Goal: Transaction & Acquisition: Book appointment/travel/reservation

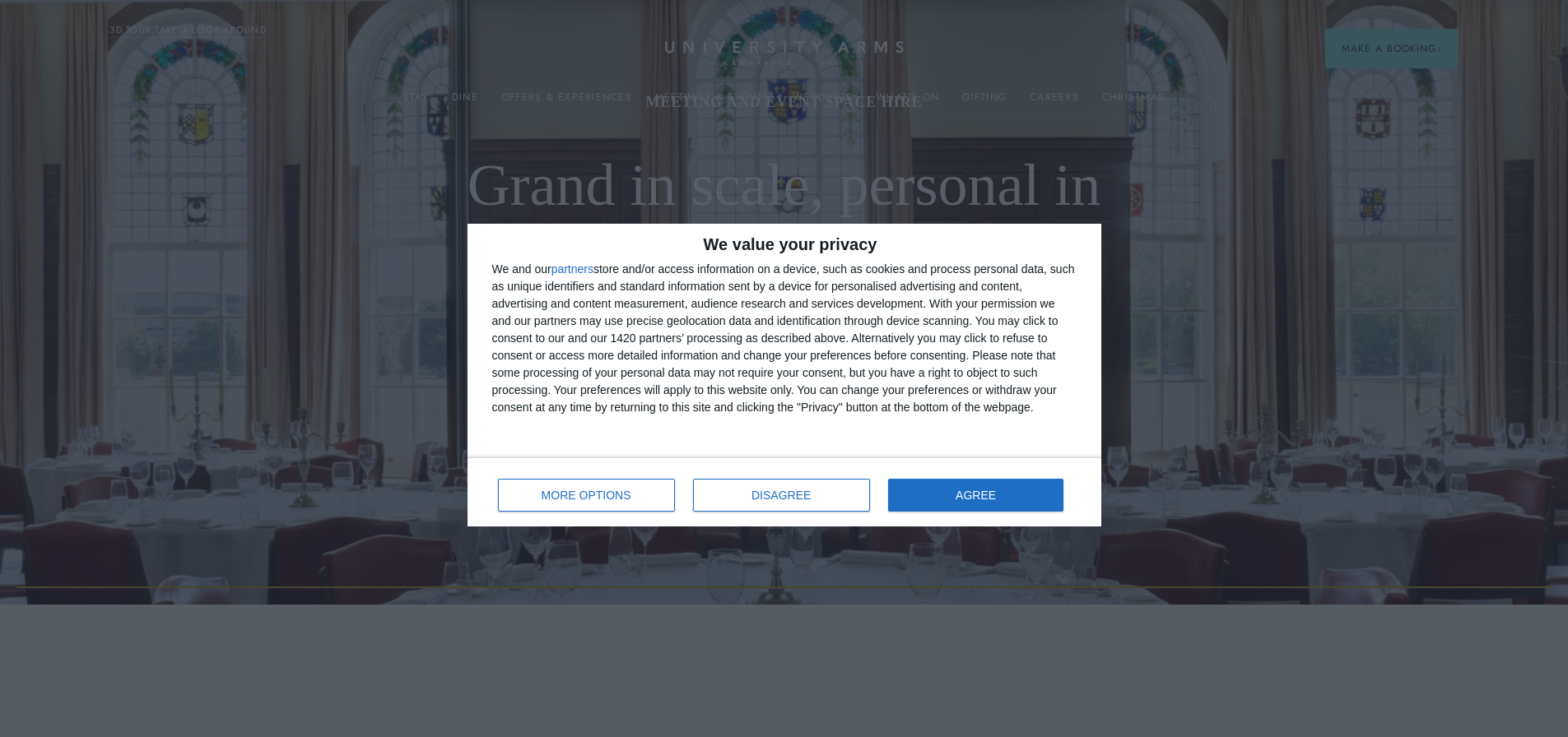
drag, startPoint x: 1301, startPoint y: 155, endPoint x: 1295, endPoint y: 223, distance: 68.3
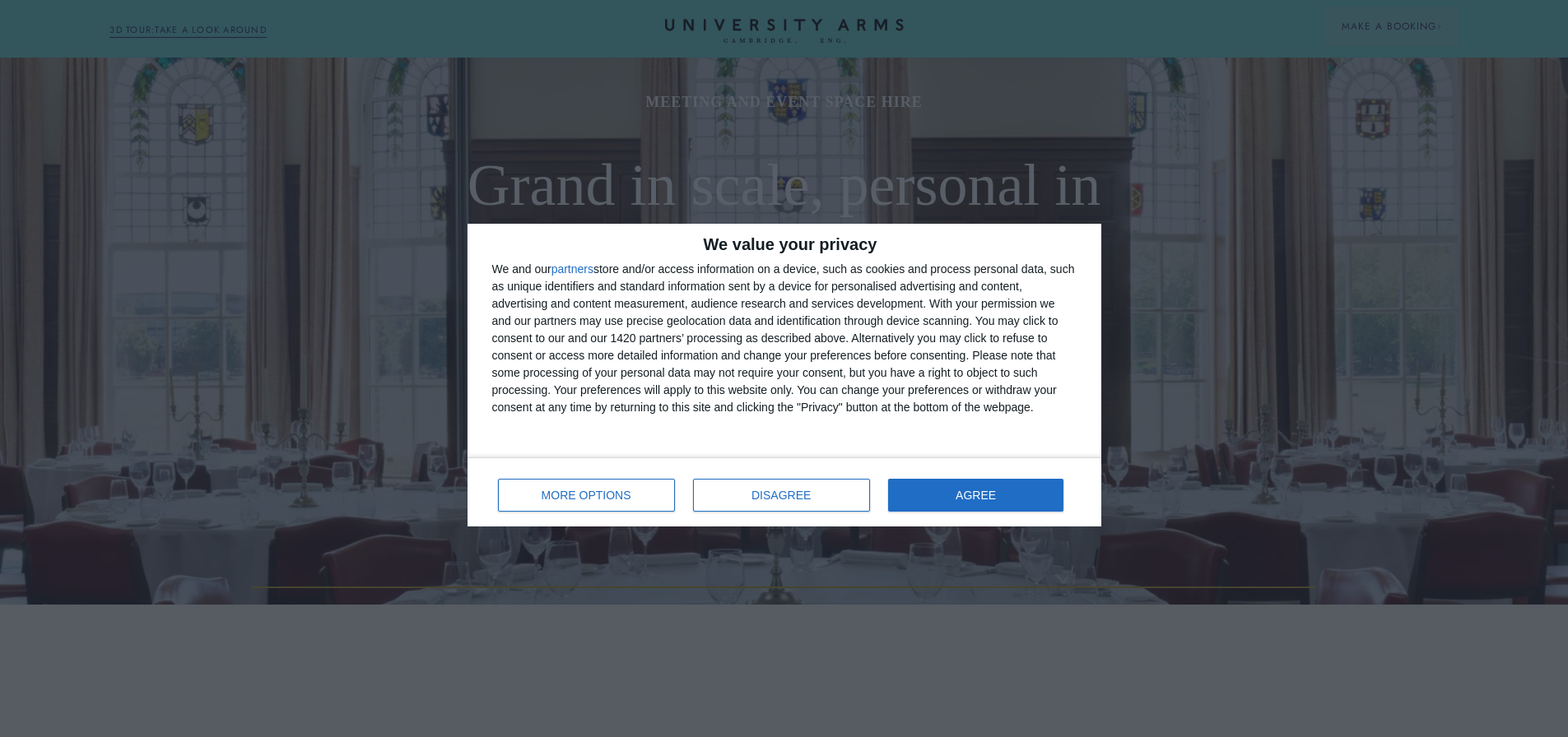
scroll to position [178, 0]
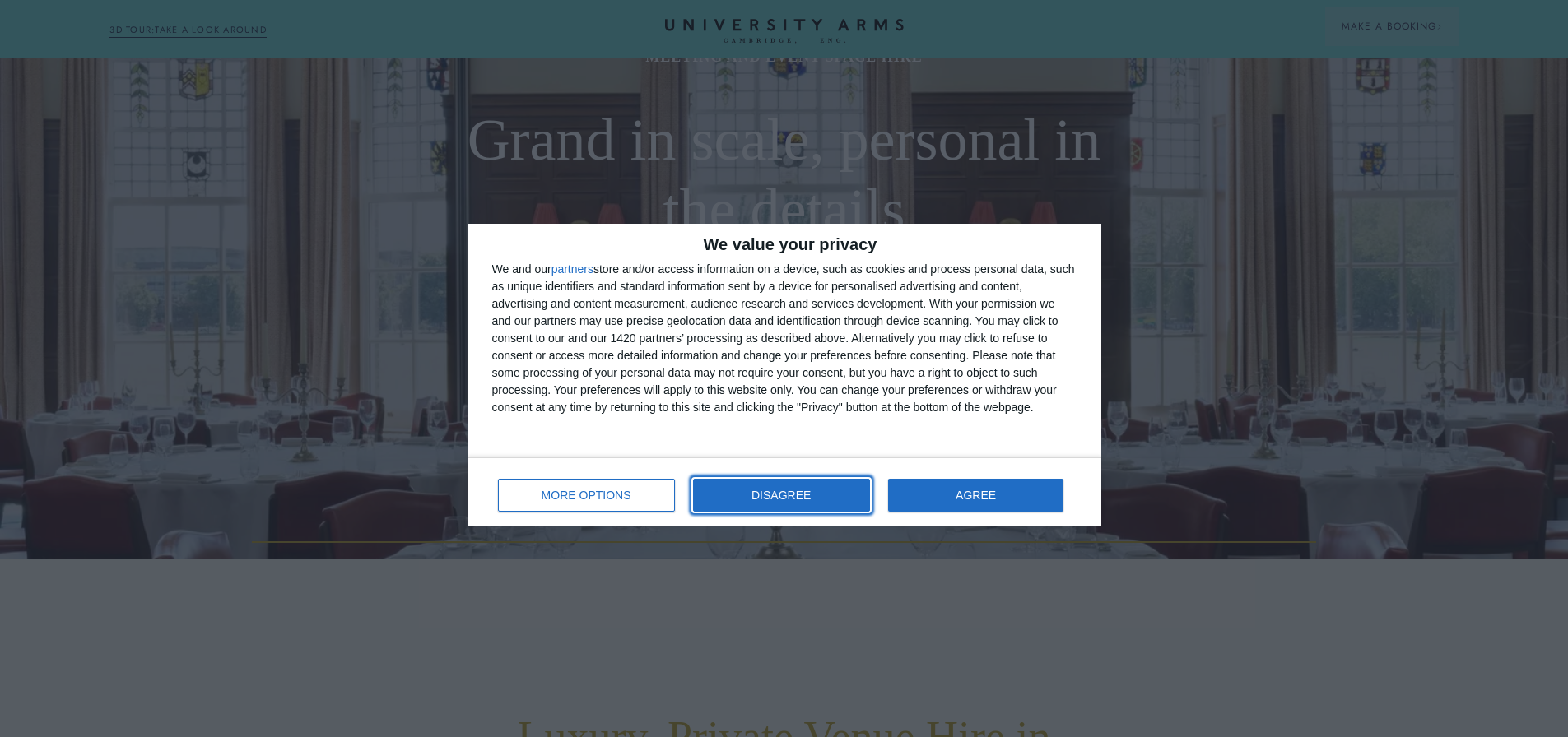
click at [763, 486] on button "DISAGREE" at bounding box center [781, 495] width 177 height 33
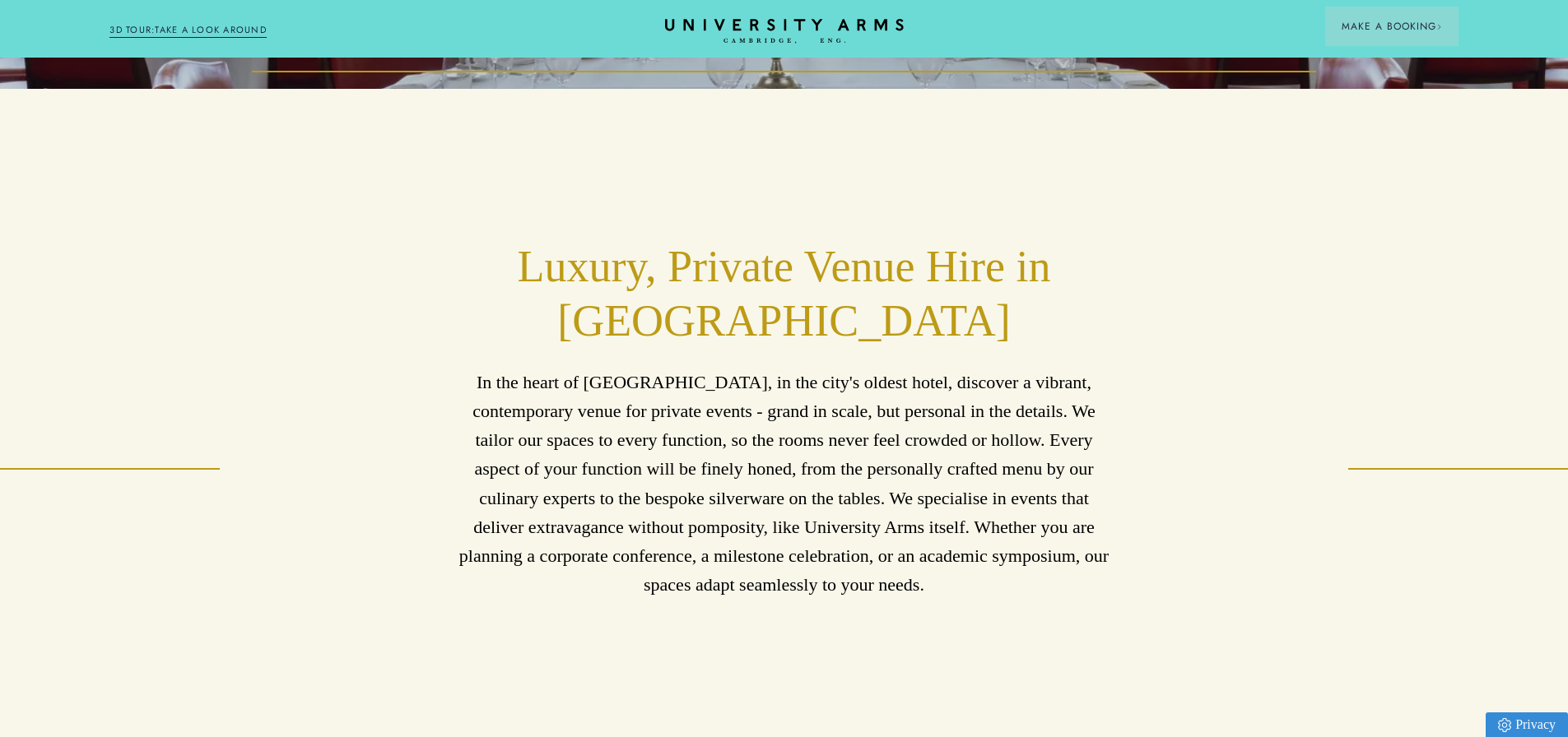
drag, startPoint x: 1259, startPoint y: 191, endPoint x: 1252, endPoint y: 295, distance: 104.2
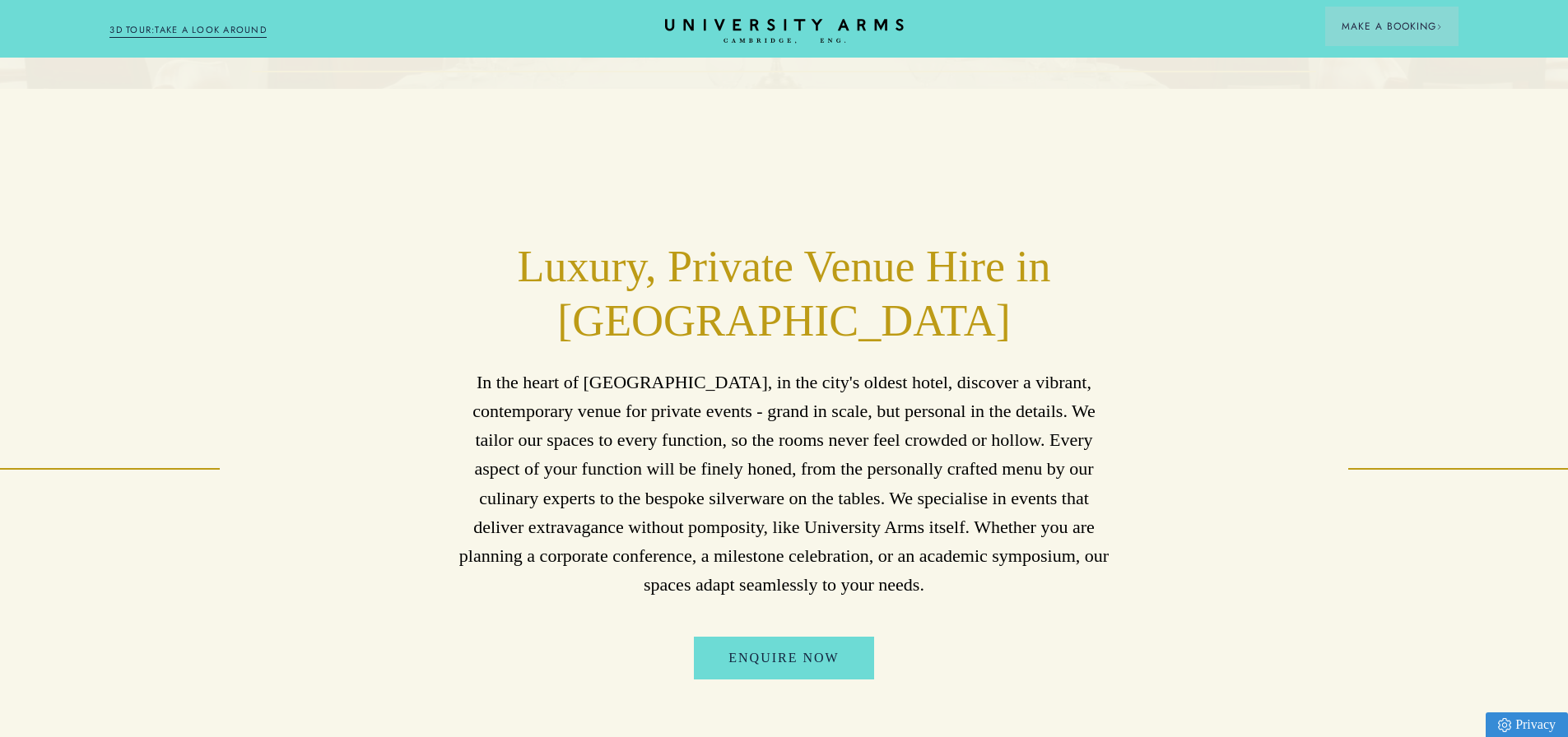
scroll to position [671, 0]
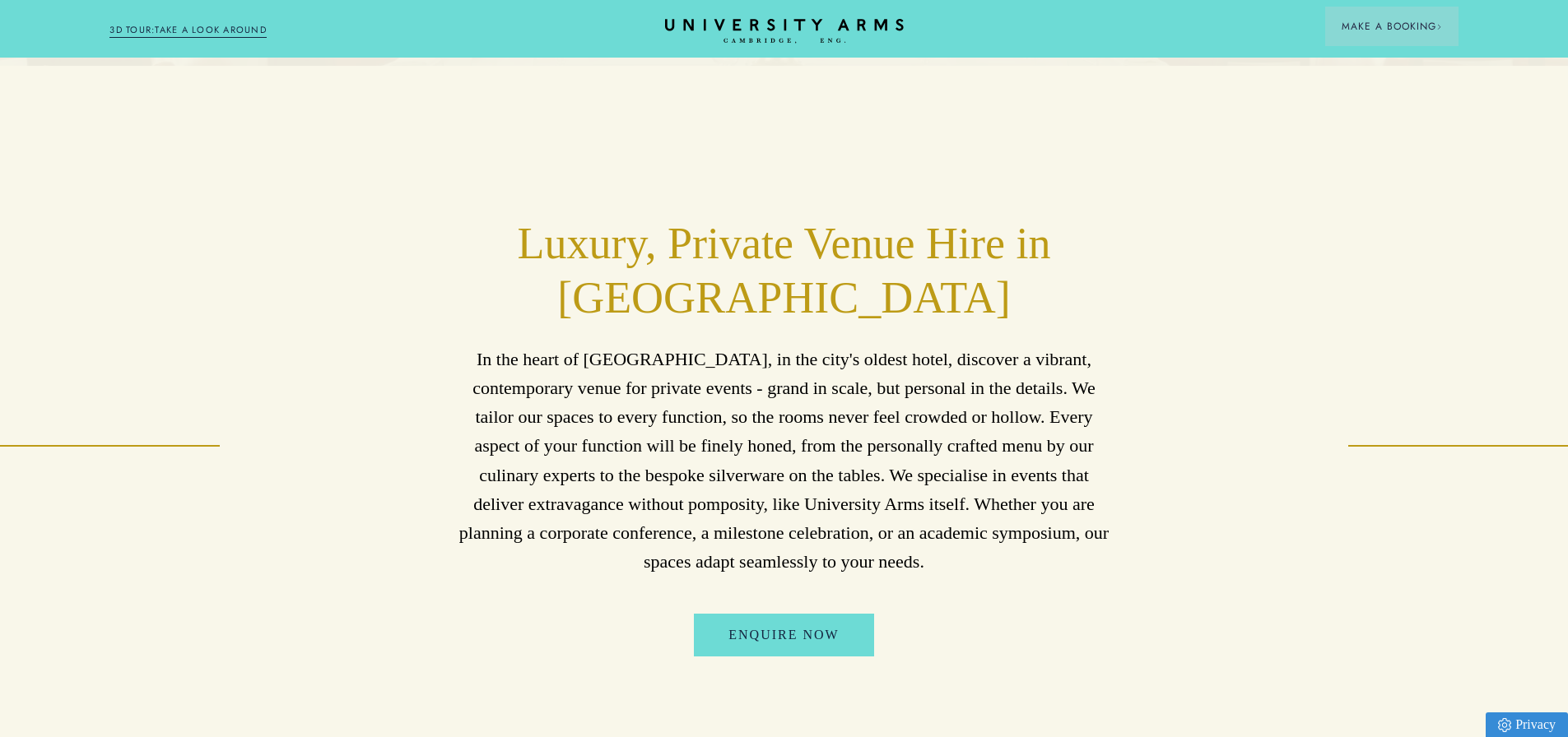
drag, startPoint x: 982, startPoint y: 285, endPoint x: 973, endPoint y: 310, distance: 26.6
click at [973, 310] on h2 "Luxury, Private Venue Hire in [GEOGRAPHIC_DATA]" at bounding box center [783, 271] width 658 height 109
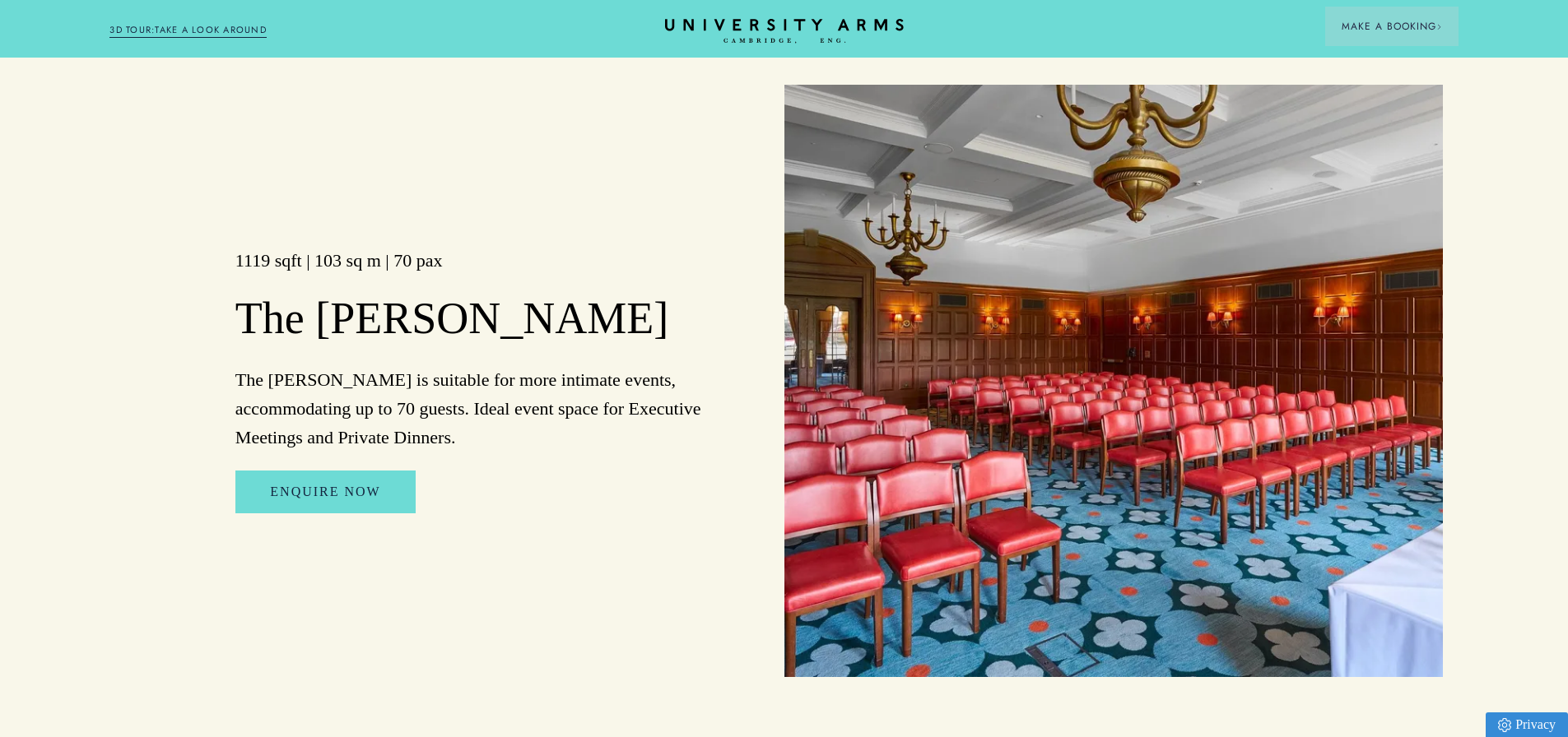
drag, startPoint x: 833, startPoint y: 327, endPoint x: 814, endPoint y: 404, distance: 79.3
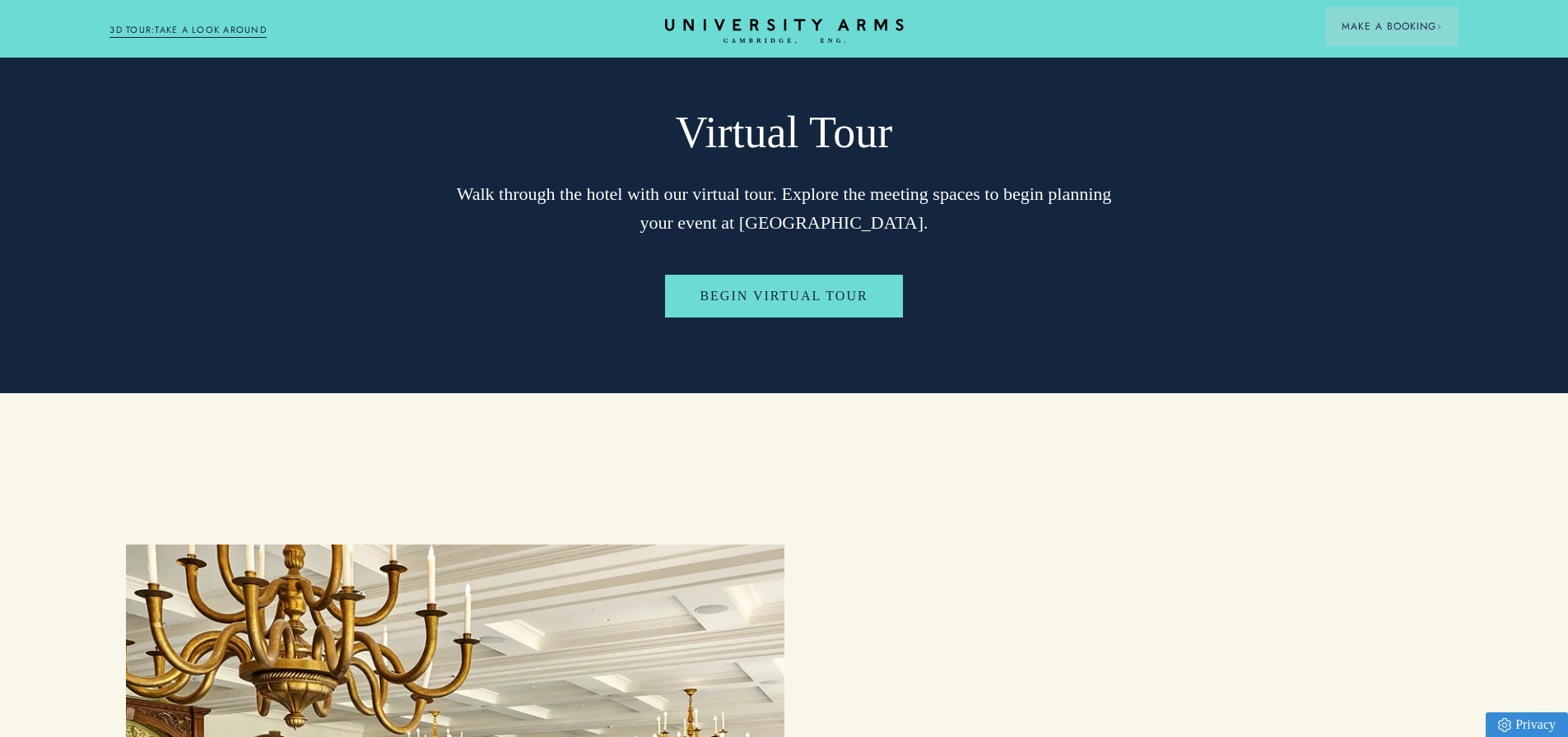
drag, startPoint x: 551, startPoint y: 205, endPoint x: 520, endPoint y: 333, distance: 131.7
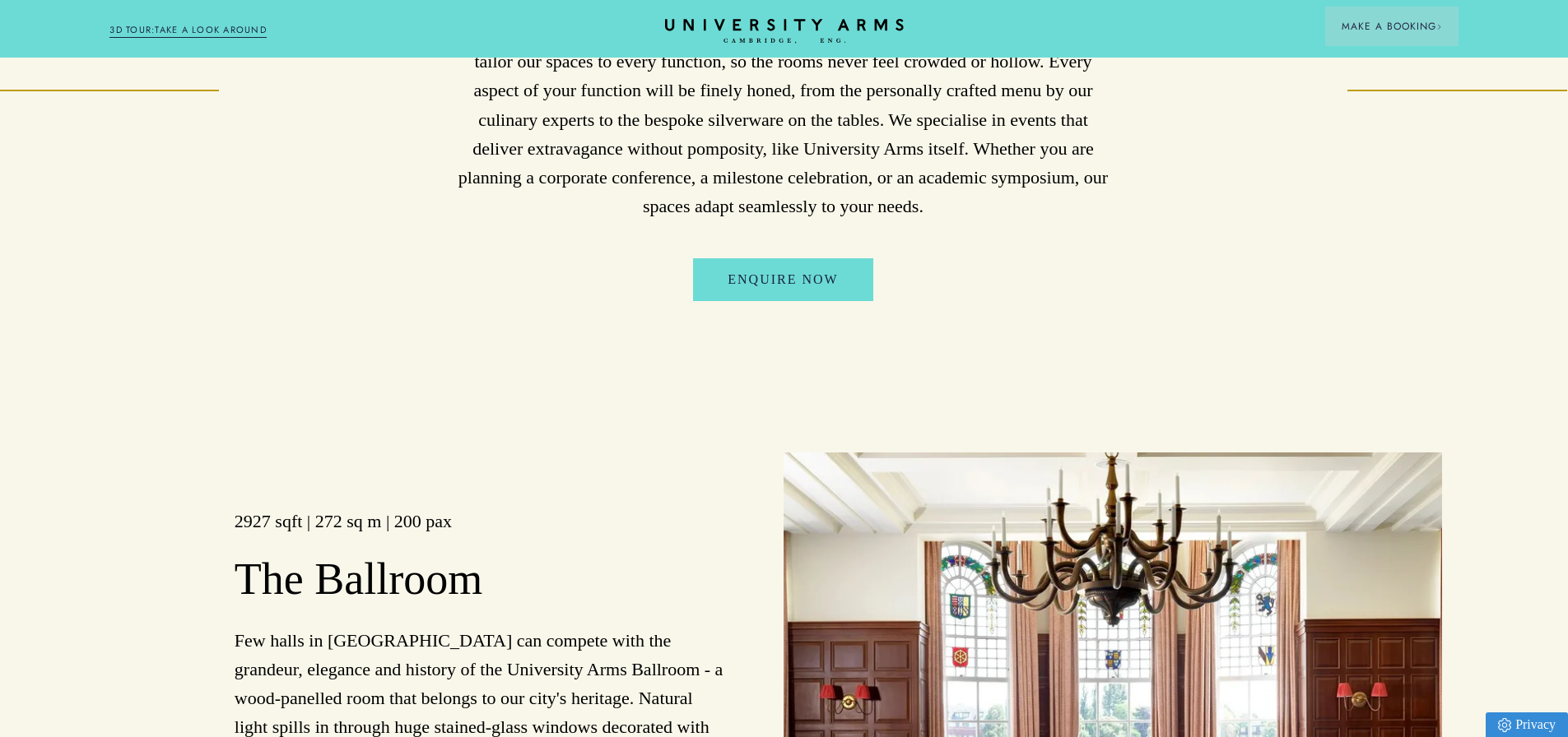
scroll to position [0, 1]
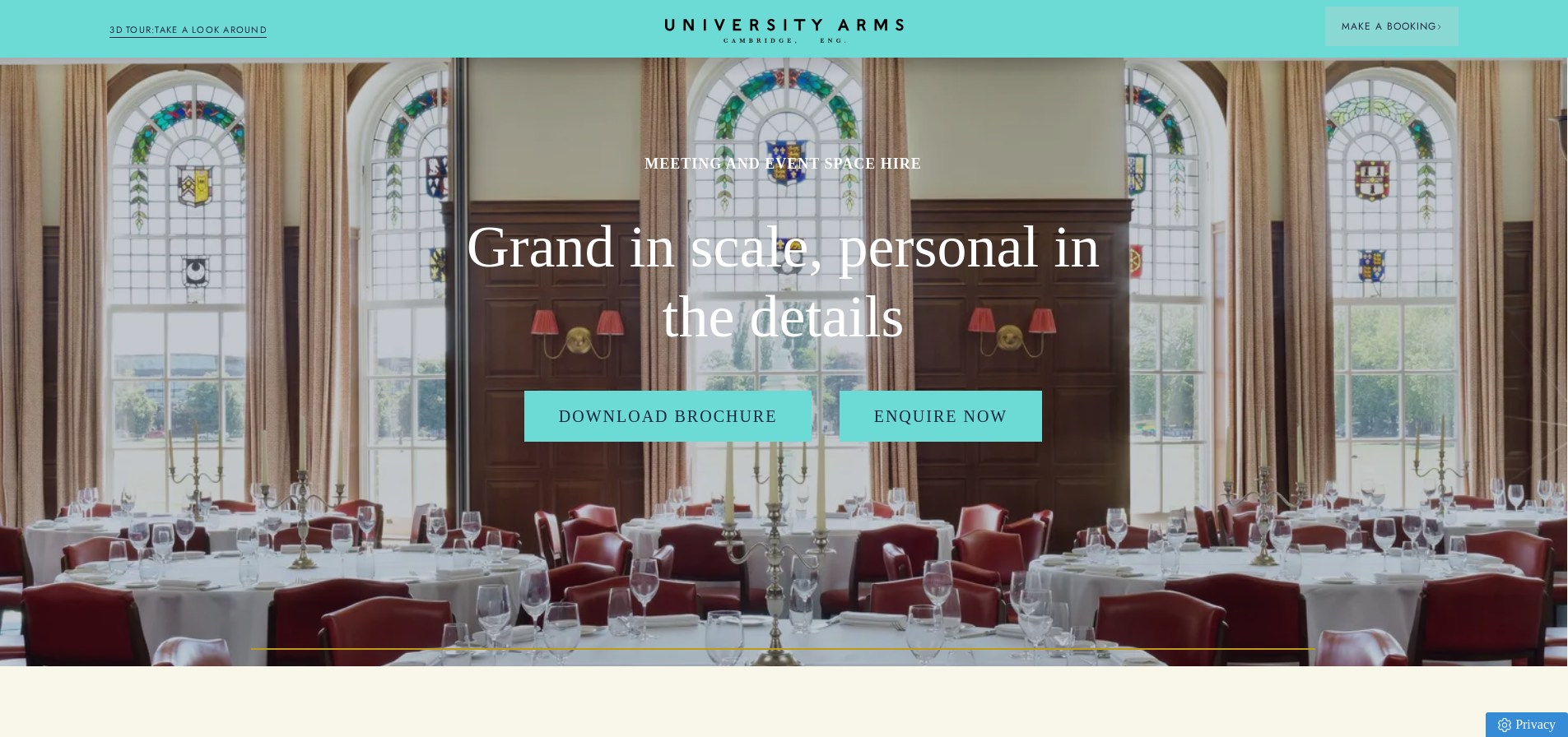
drag, startPoint x: 520, startPoint y: 333, endPoint x: 556, endPoint y: 114, distance: 221.9
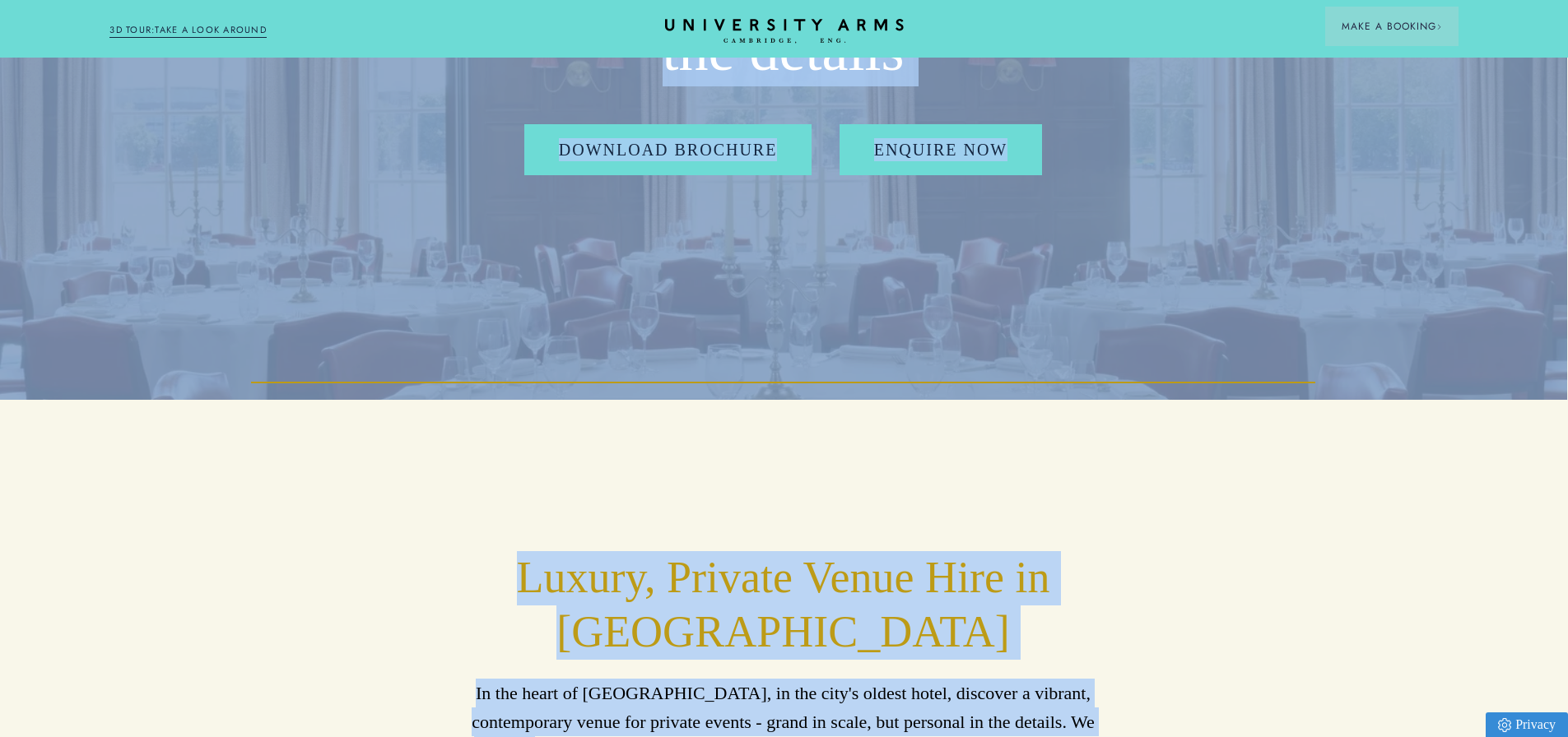
drag, startPoint x: 1566, startPoint y: 62, endPoint x: 1579, endPoint y: 518, distance: 456.2
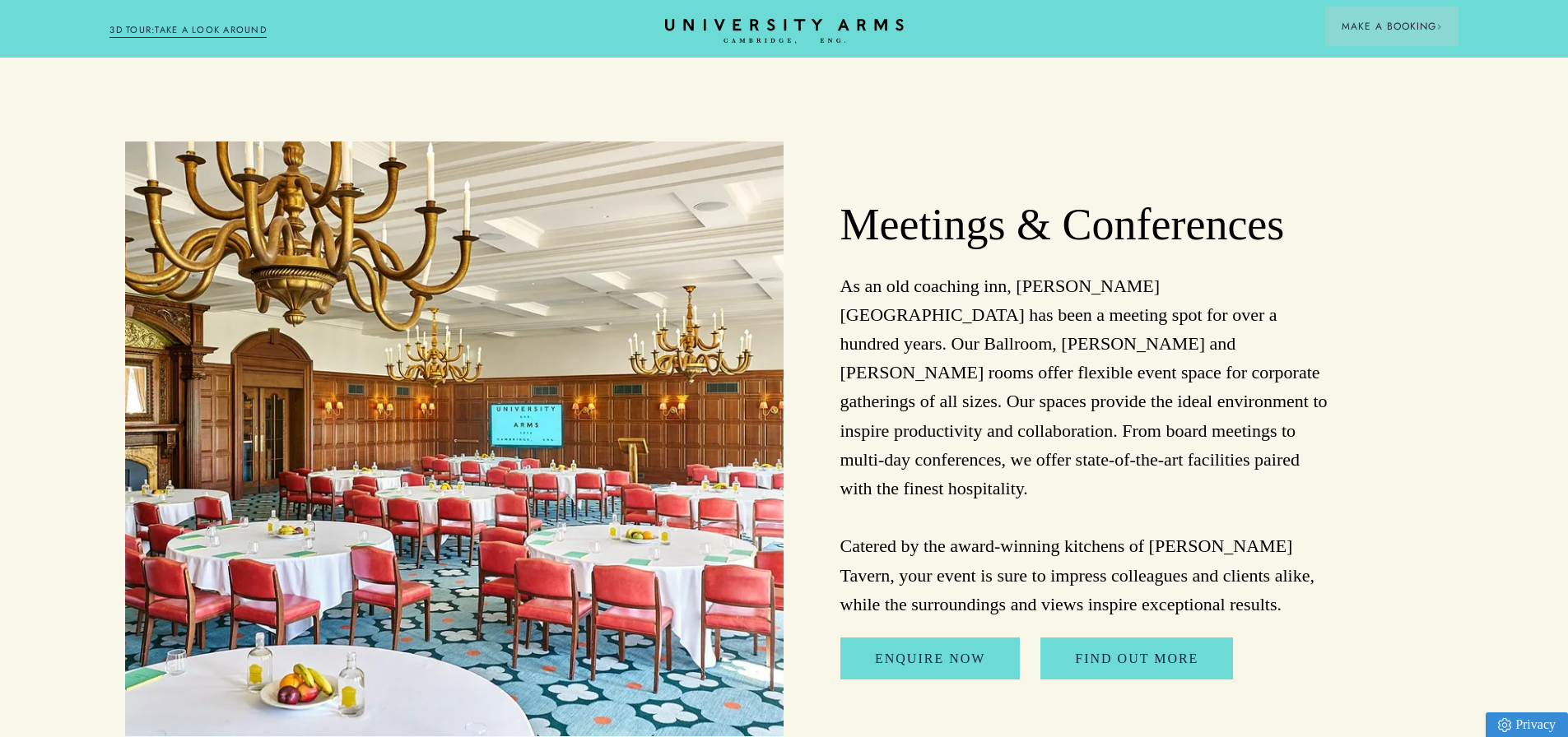
scroll to position [4006, 1]
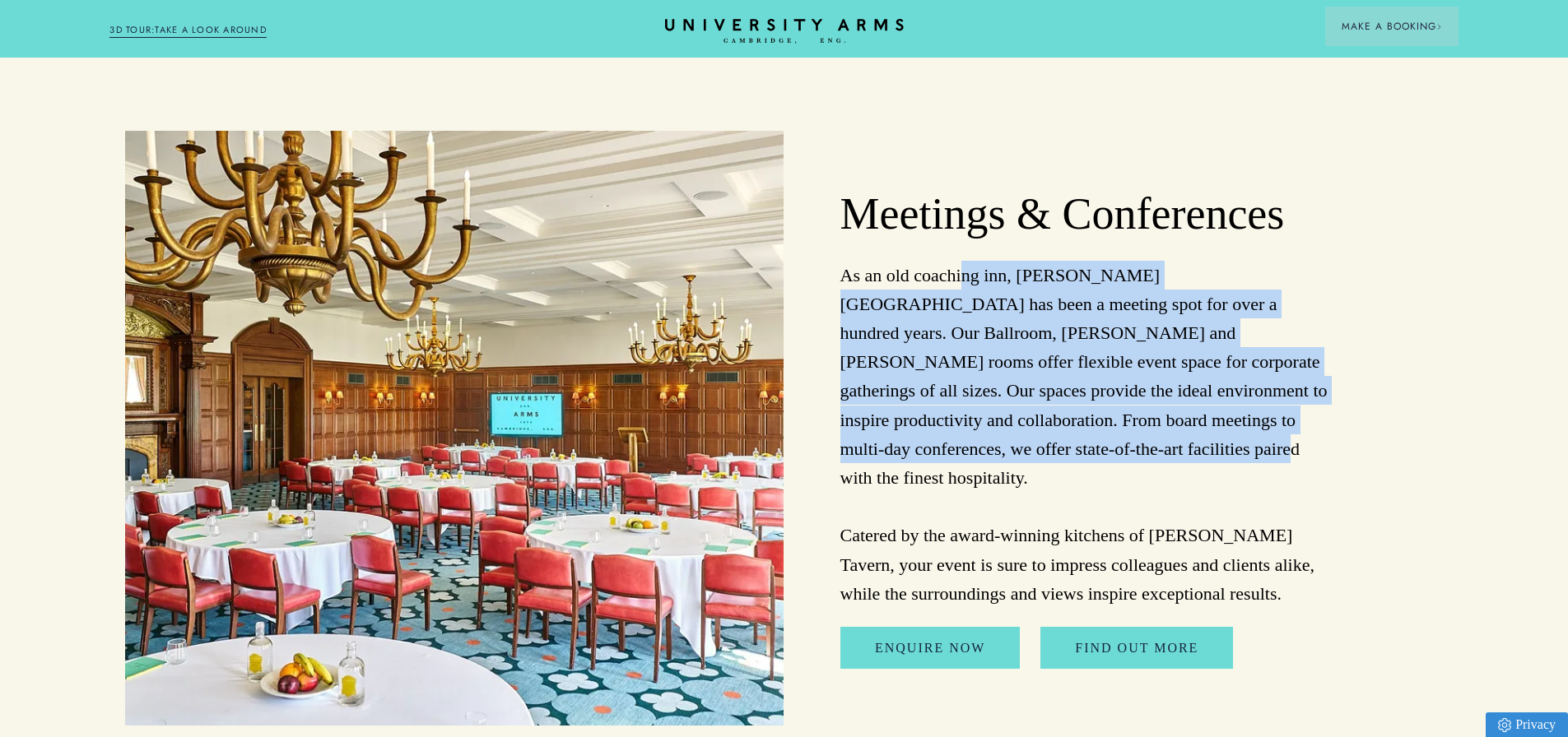
drag, startPoint x: 989, startPoint y: 269, endPoint x: 1318, endPoint y: 415, distance: 359.9
click at [1318, 415] on p "As an old coaching inn, [PERSON_NAME][GEOGRAPHIC_DATA] has been a meeting spot …" at bounding box center [1085, 434] width 492 height 347
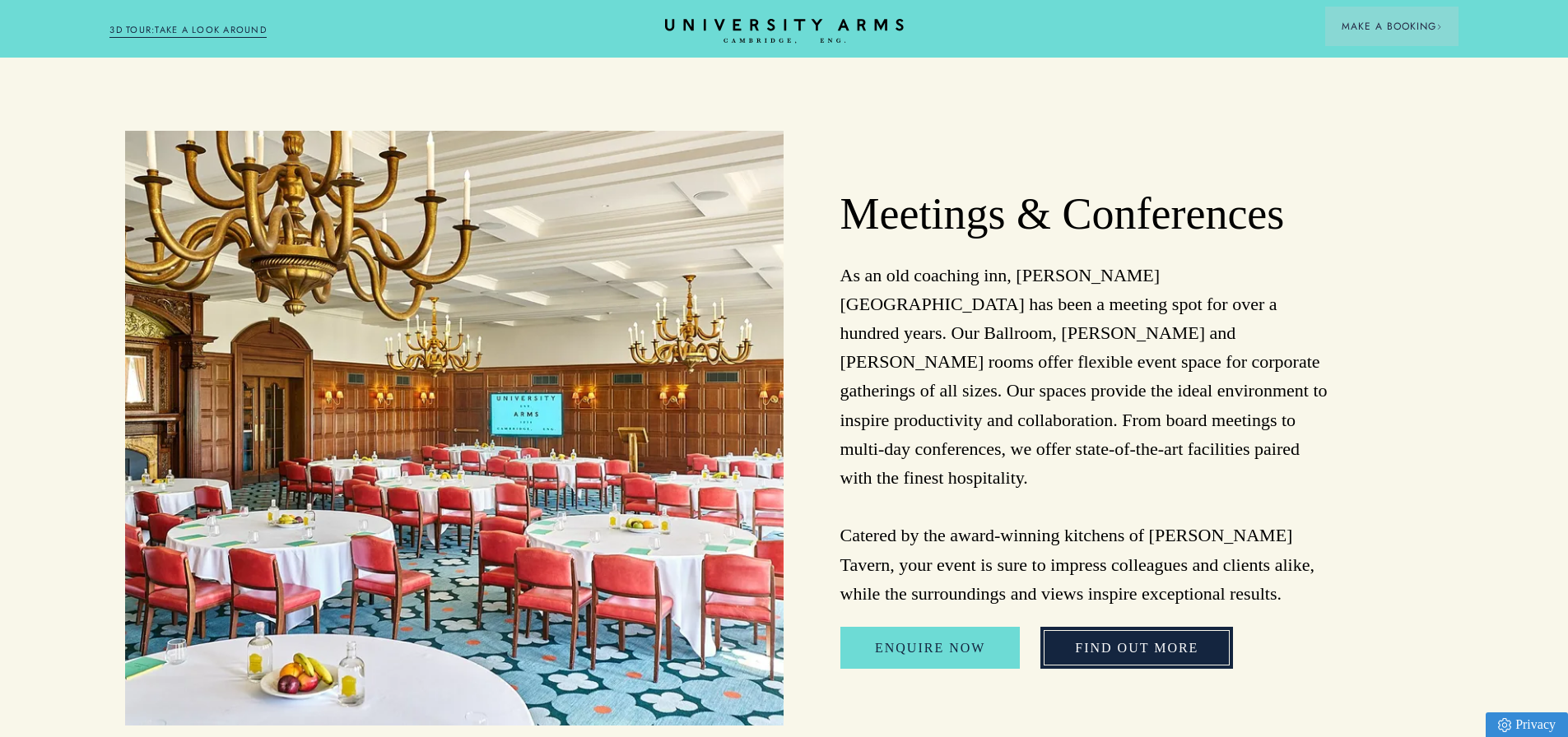
click at [1173, 627] on link "FIND OUT MORE" at bounding box center [1136, 648] width 193 height 43
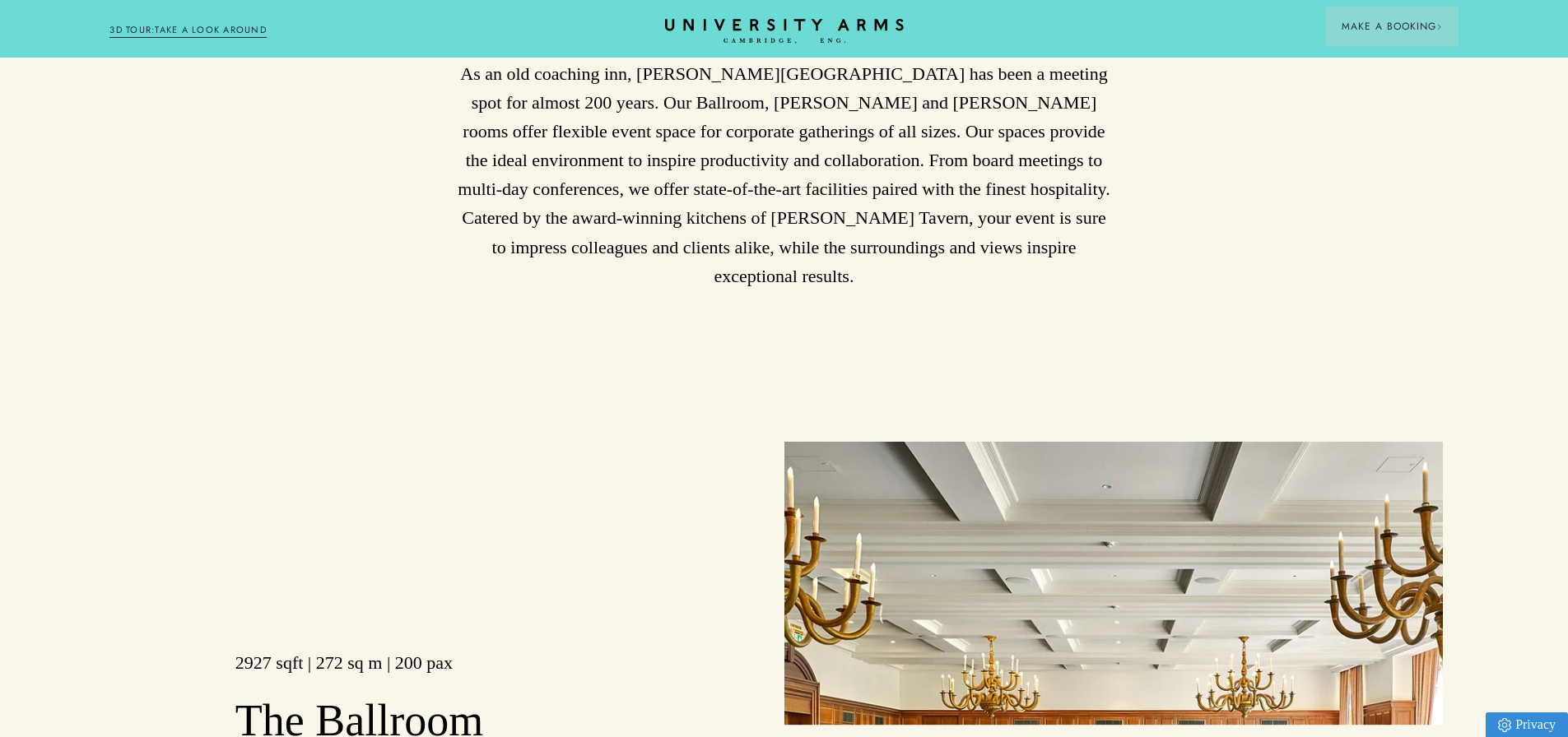
drag, startPoint x: 1163, startPoint y: 267, endPoint x: 1166, endPoint y: 324, distance: 57.1
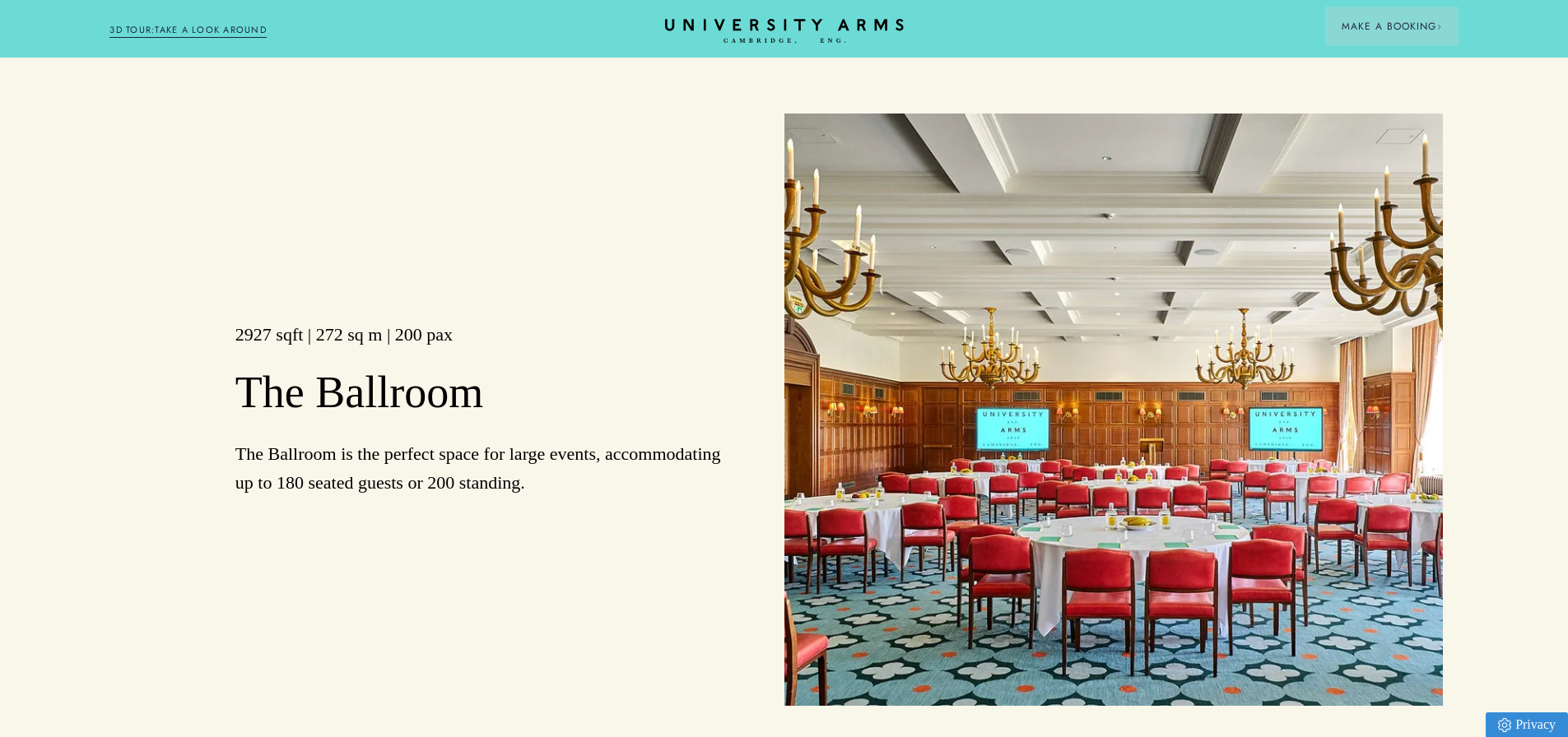
scroll to position [1486, 0]
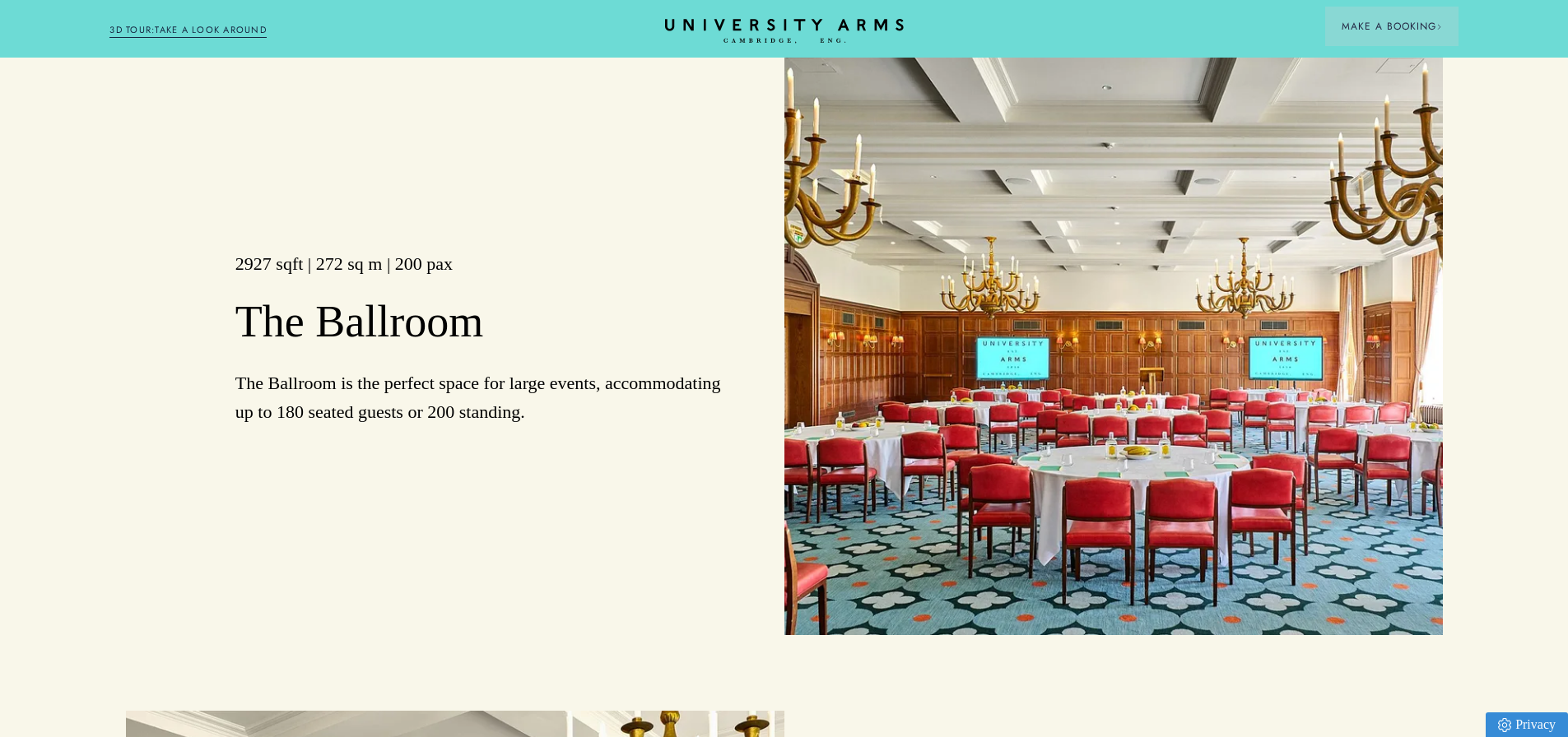
drag, startPoint x: 647, startPoint y: 229, endPoint x: 645, endPoint y: 315, distance: 86.0
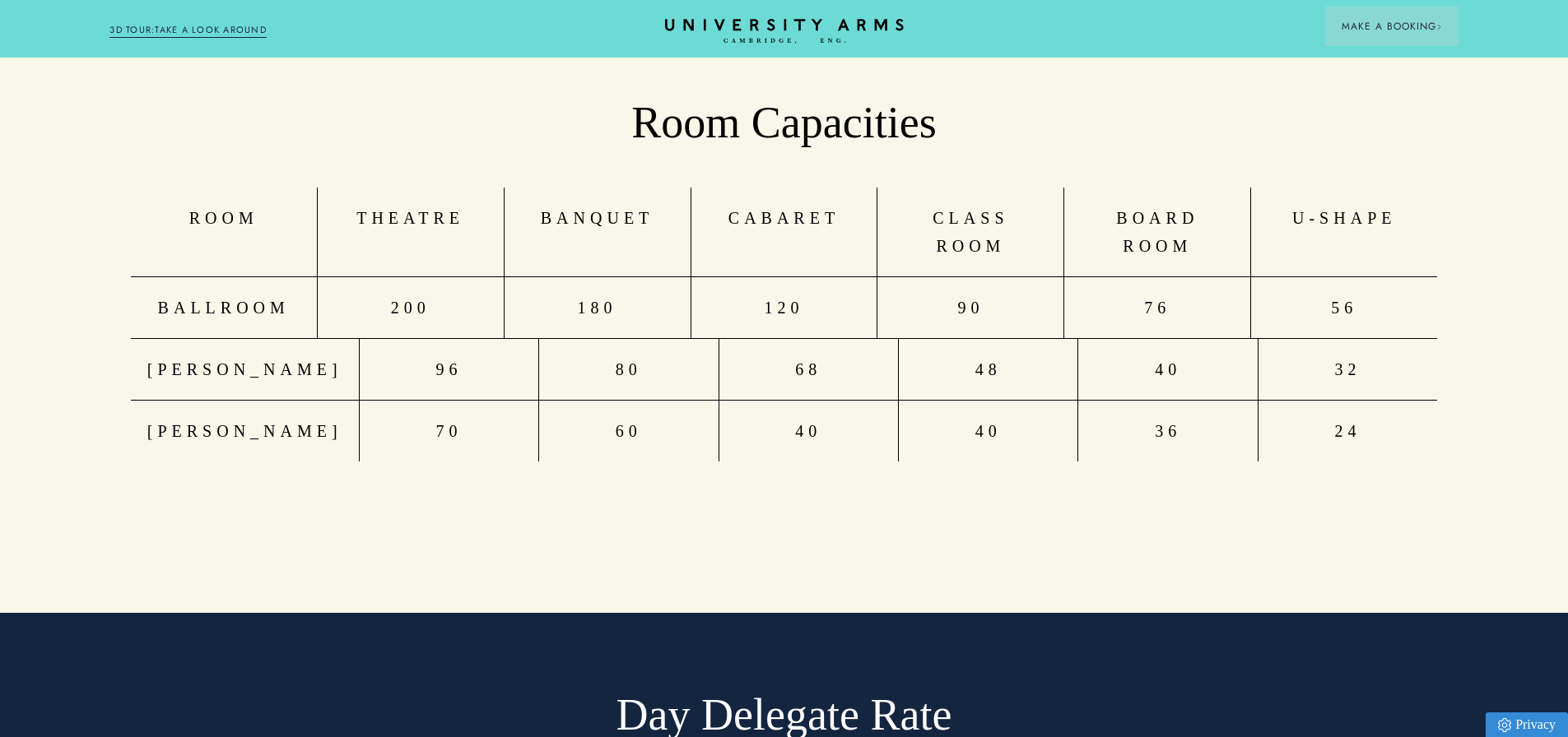
drag, startPoint x: 535, startPoint y: 359, endPoint x: 524, endPoint y: 449, distance: 90.7
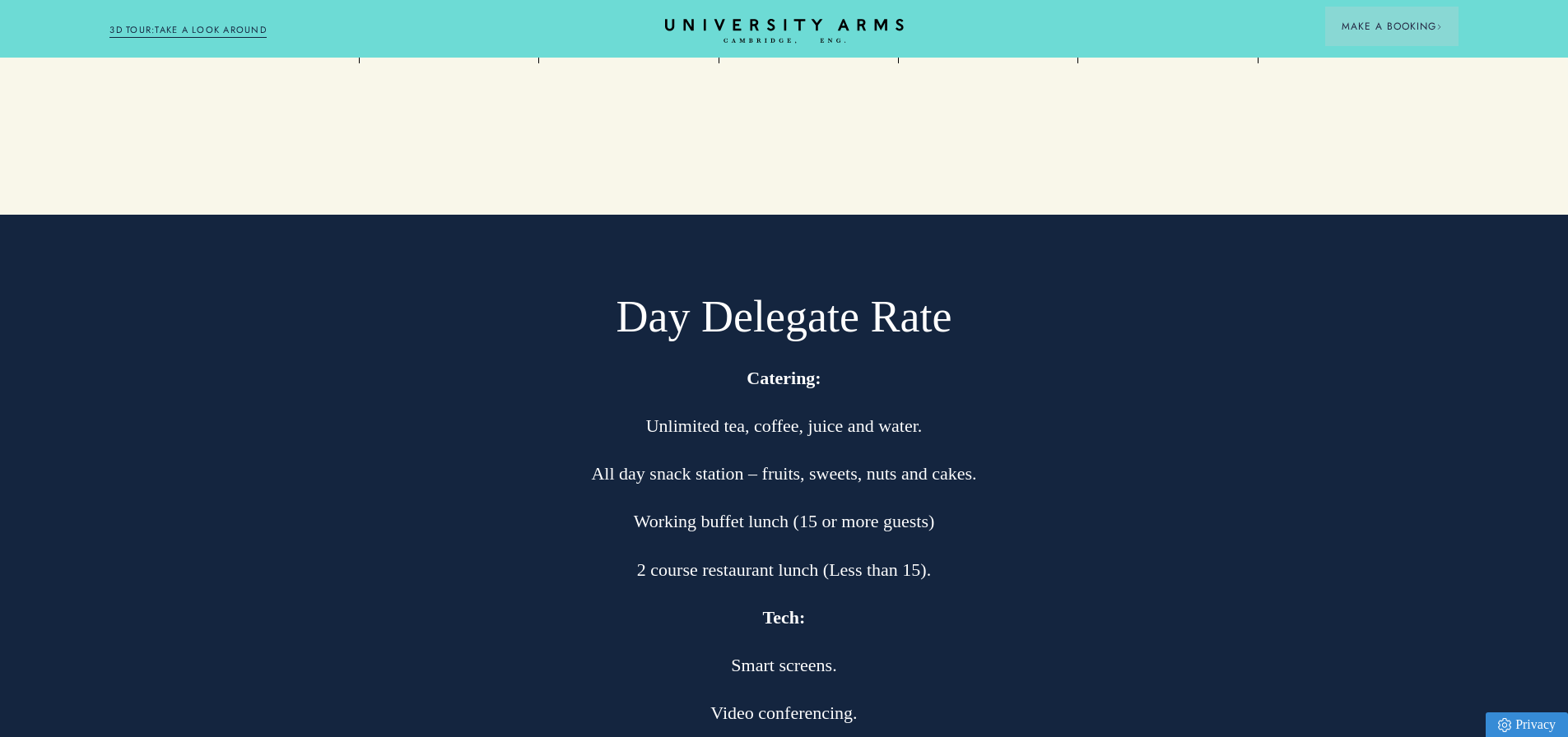
scroll to position [3900, 0]
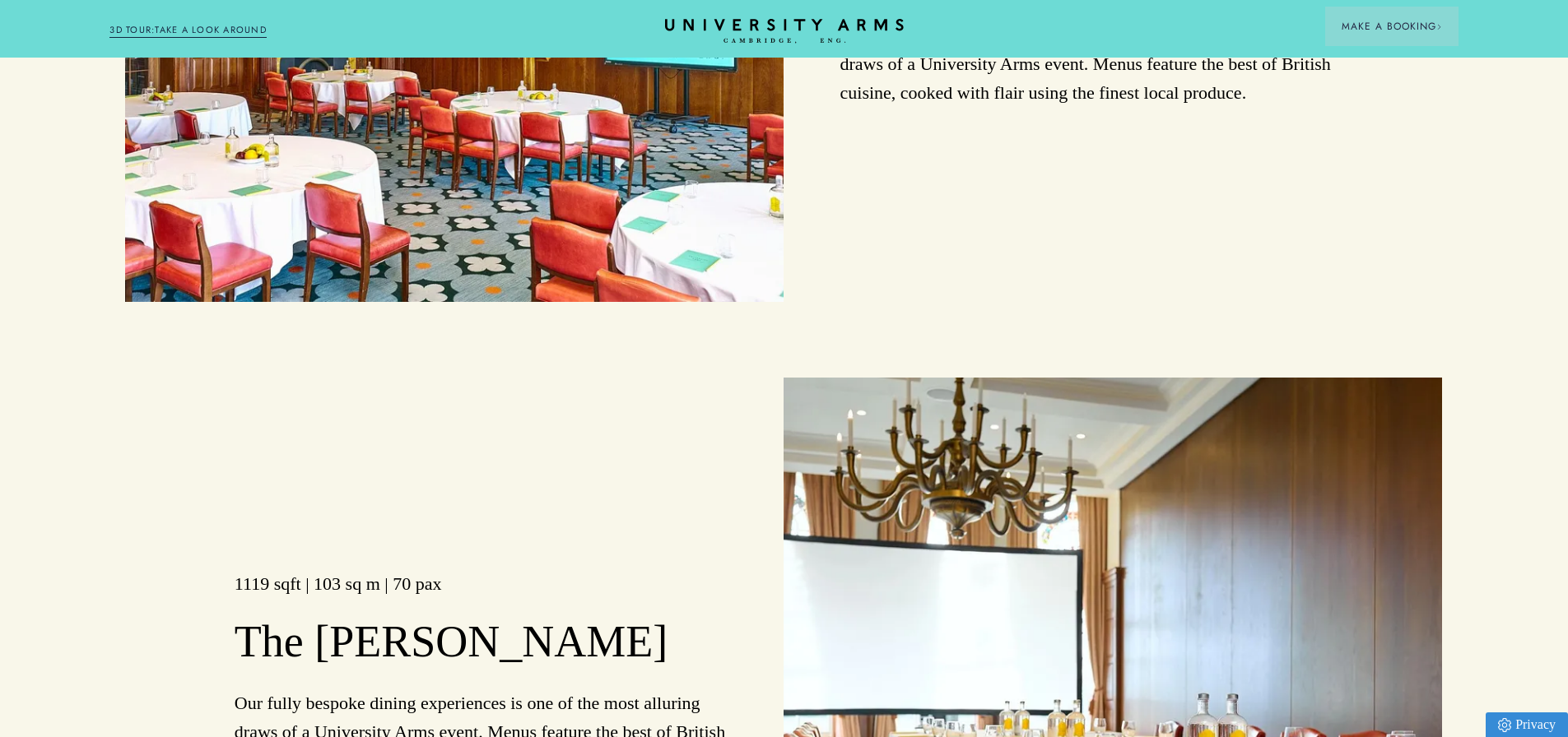
drag, startPoint x: 443, startPoint y: 300, endPoint x: 494, endPoint y: 43, distance: 262.0
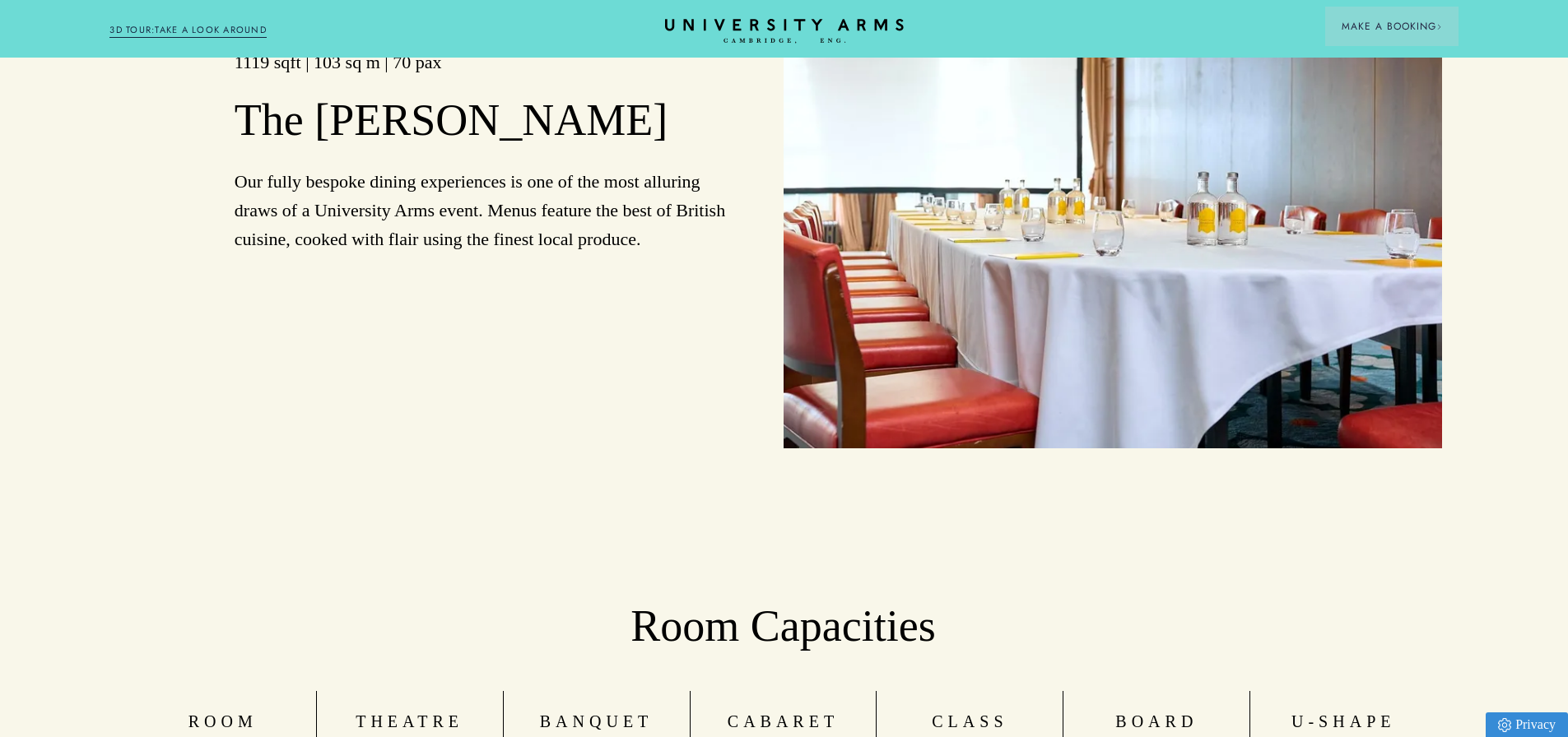
scroll to position [3132, 1]
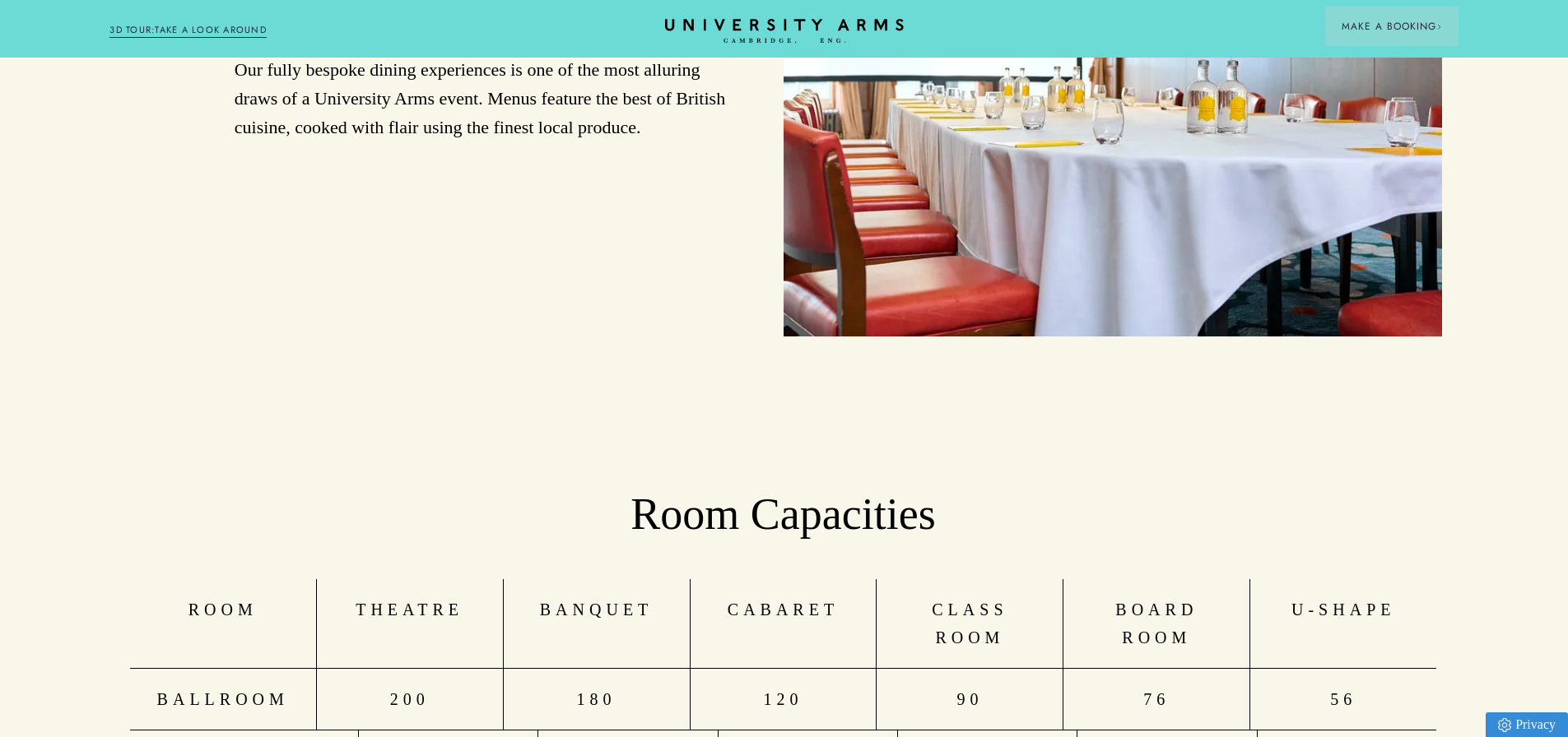
drag, startPoint x: 469, startPoint y: 428, endPoint x: 463, endPoint y: 538, distance: 110.2
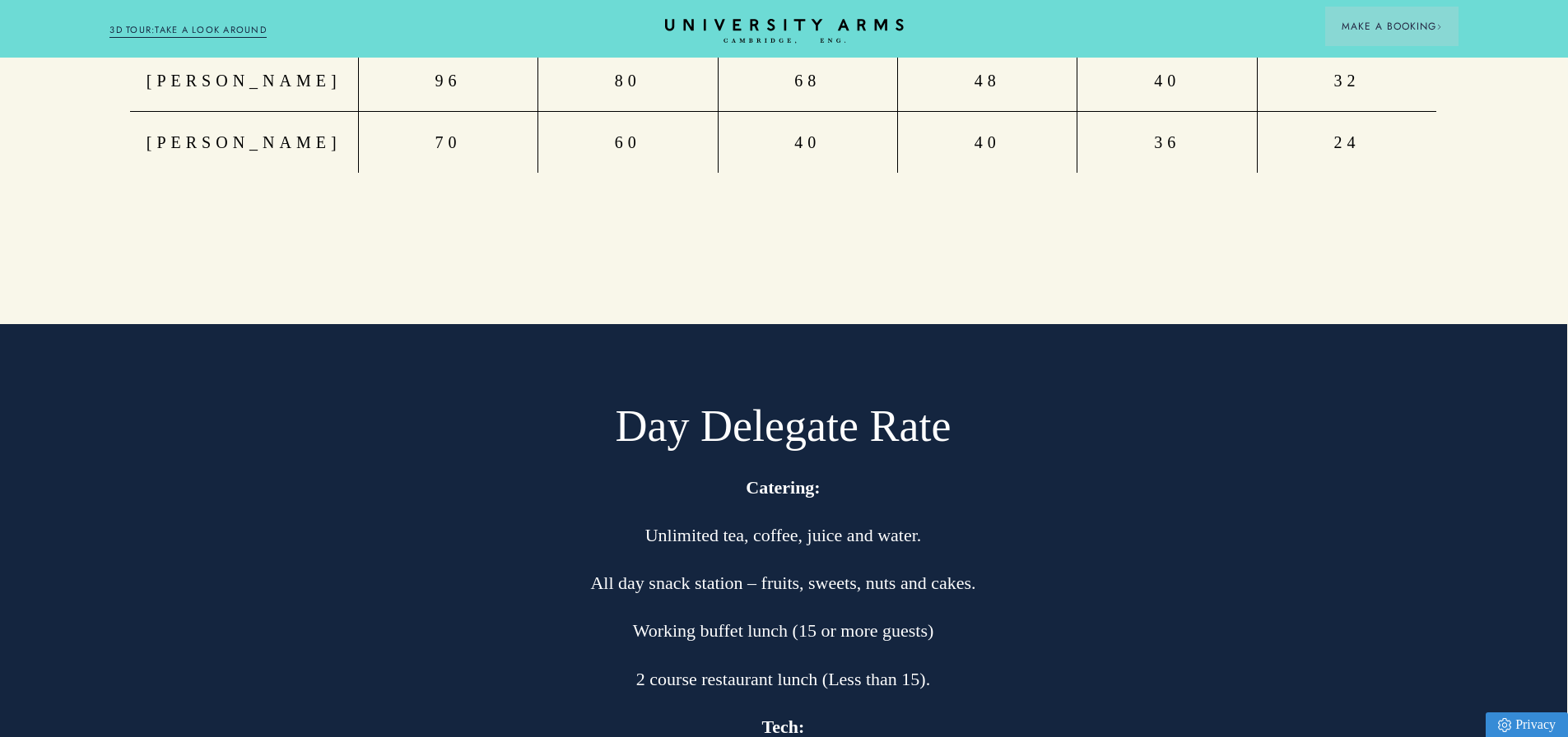
drag, startPoint x: 463, startPoint y: 538, endPoint x: 450, endPoint y: 639, distance: 101.8
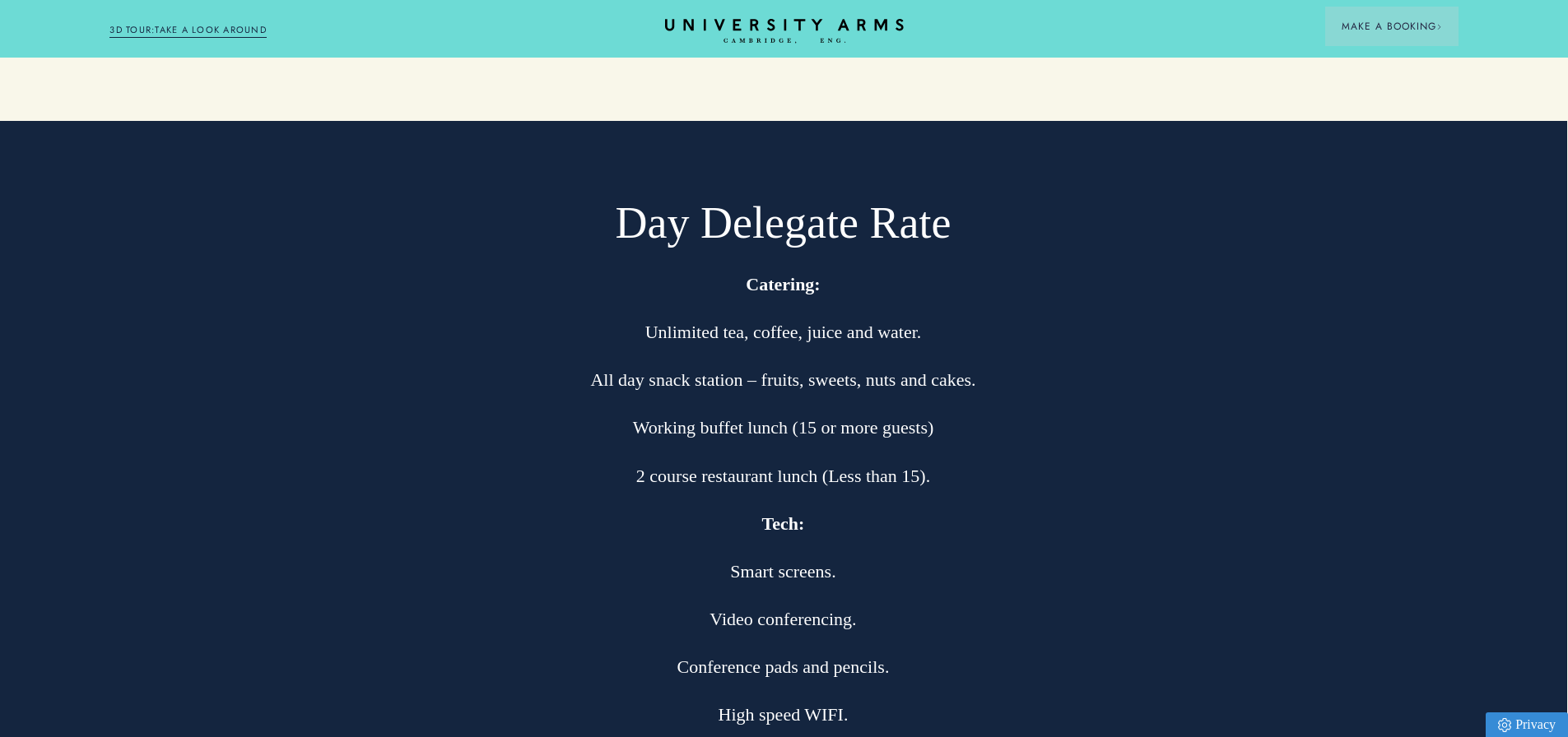
drag, startPoint x: 589, startPoint y: 326, endPoint x: 587, endPoint y: 363, distance: 37.1
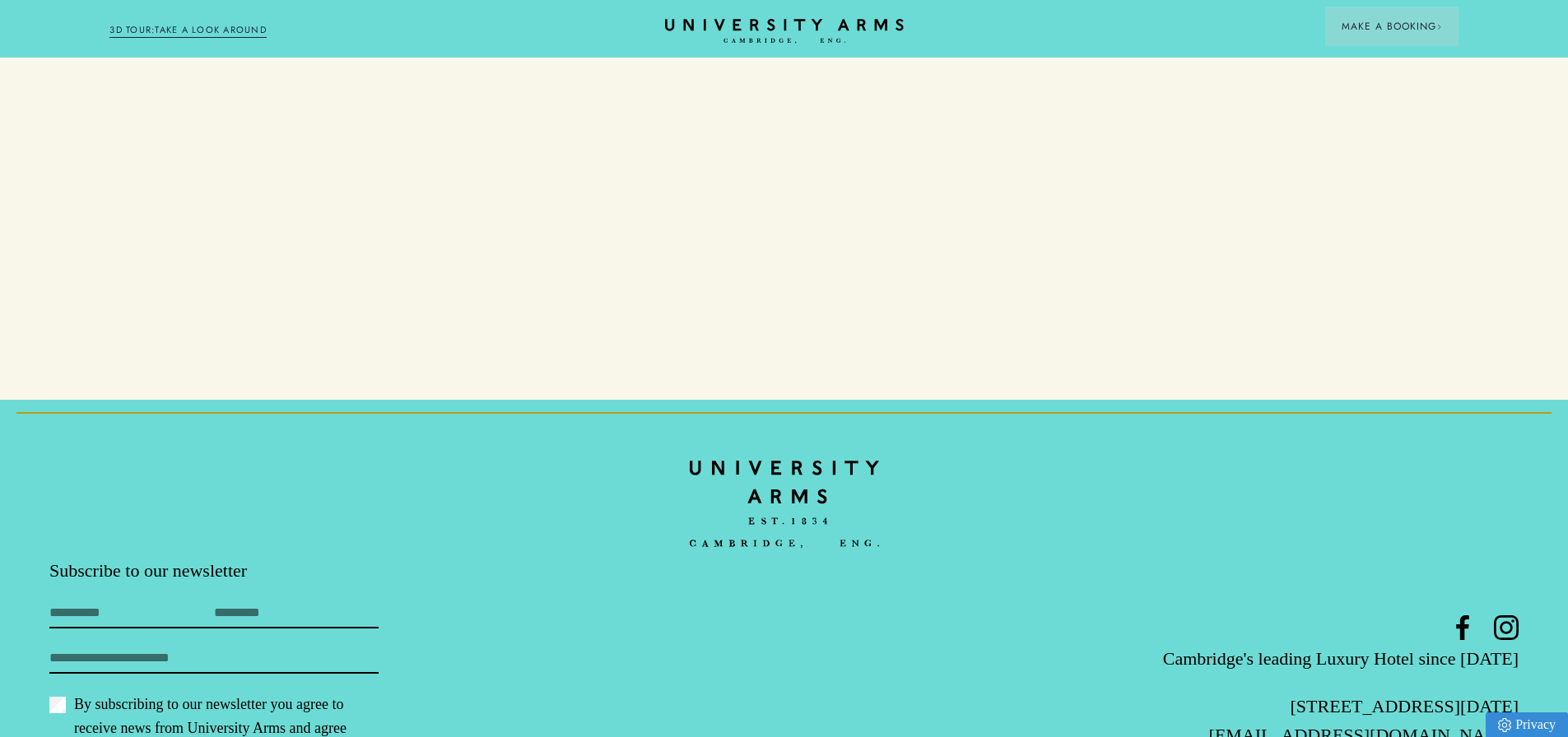
scroll to position [8292, 0]
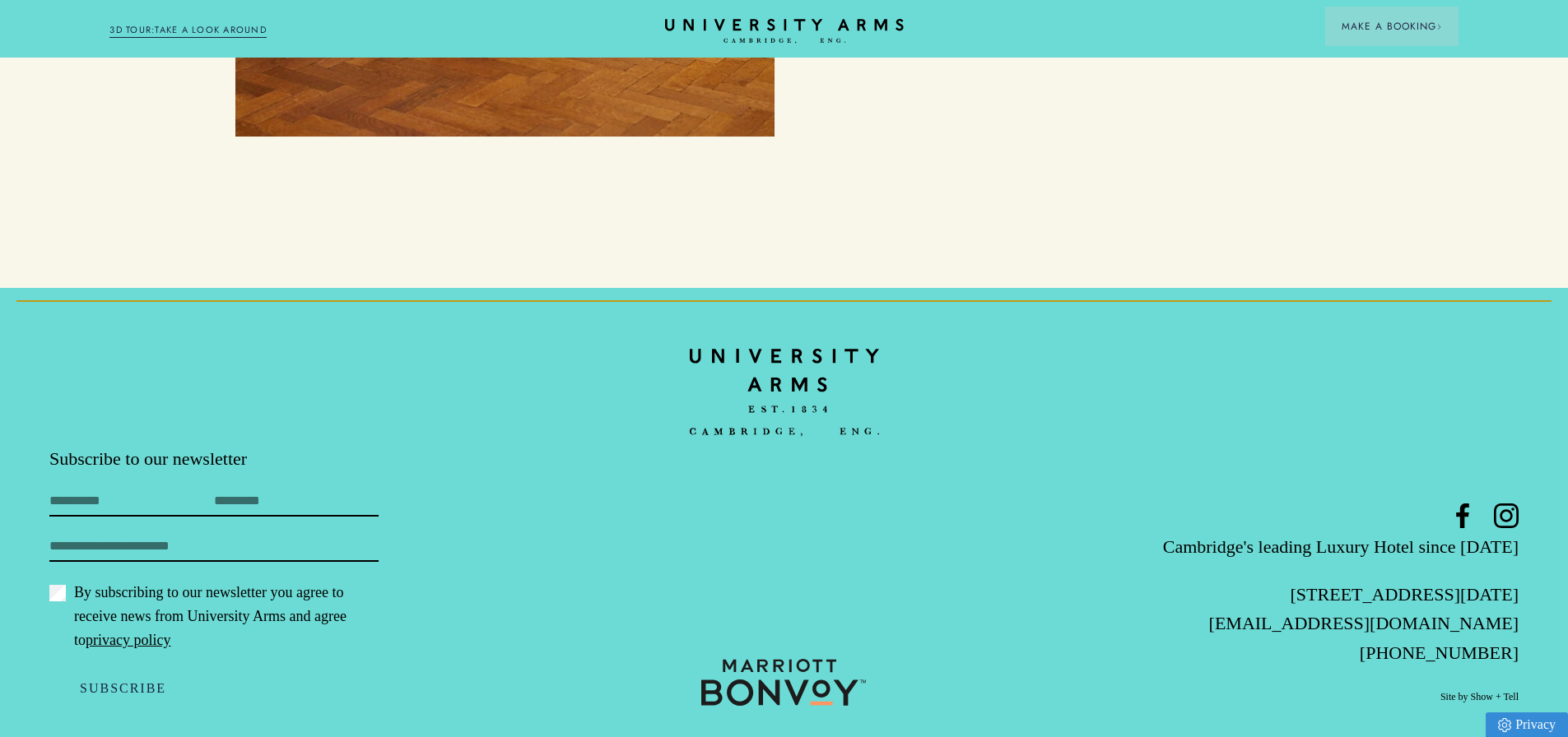
drag, startPoint x: 590, startPoint y: 260, endPoint x: 547, endPoint y: 349, distance: 98.8
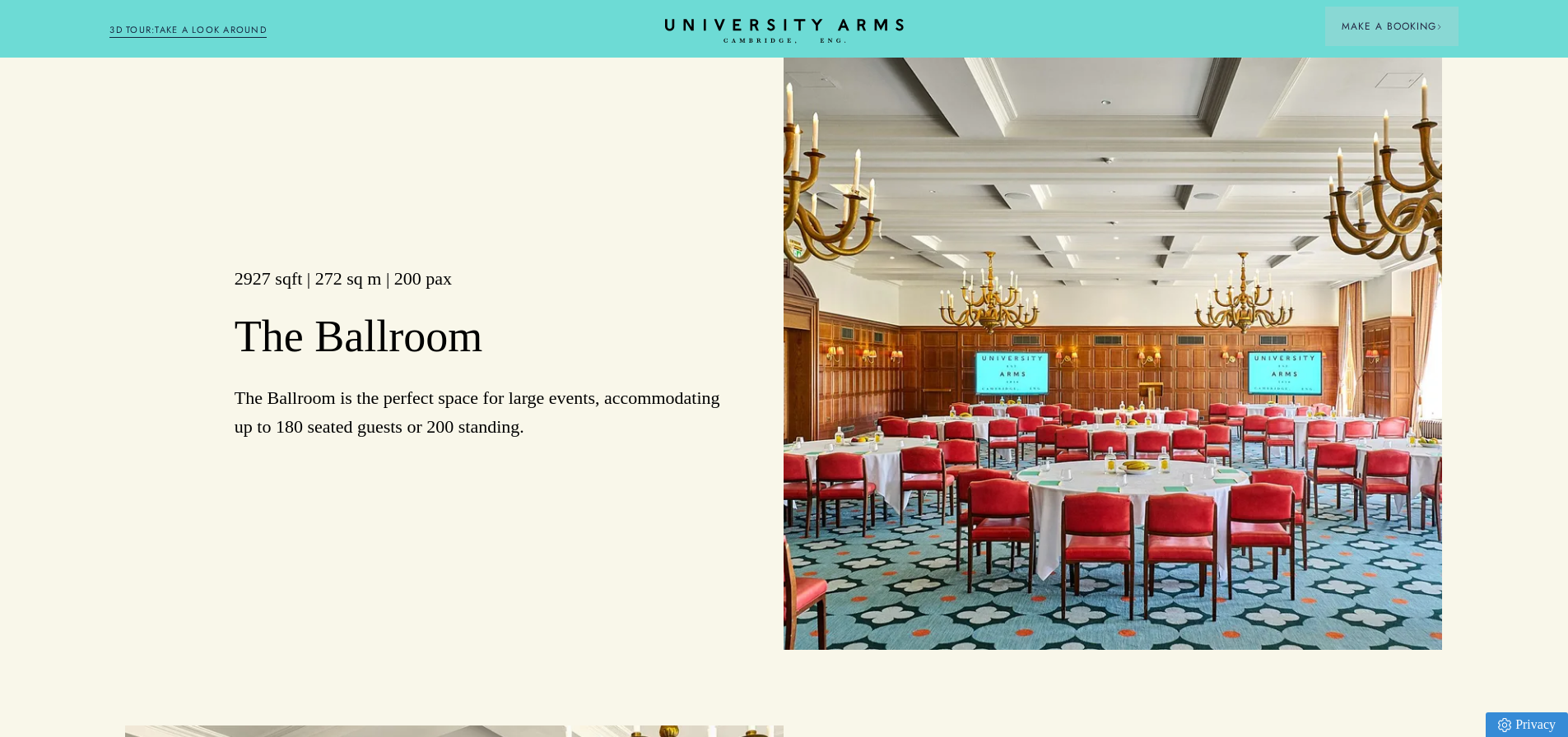
scroll to position [0, 1]
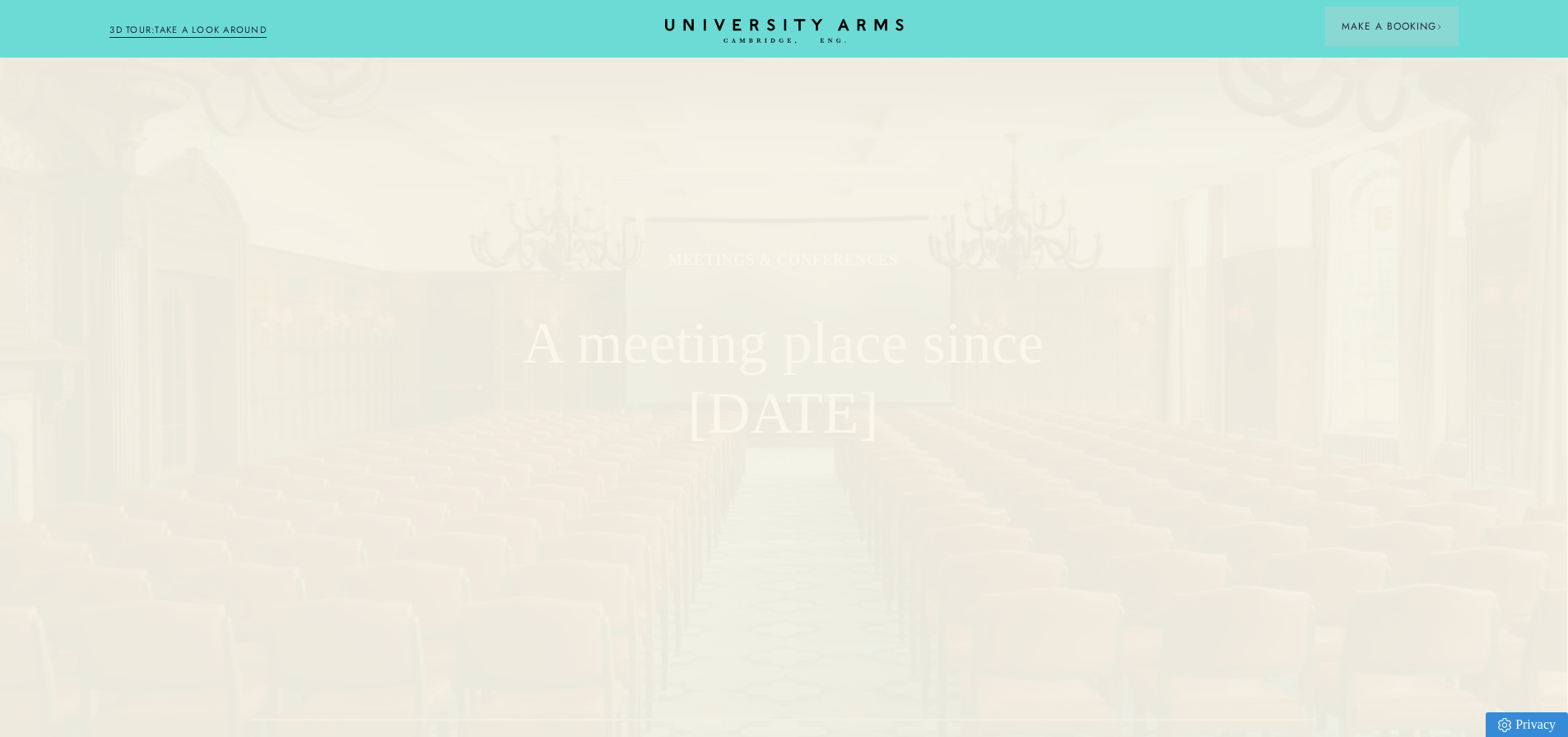
drag, startPoint x: 518, startPoint y: 491, endPoint x: 611, endPoint y: -32, distance: 531.2
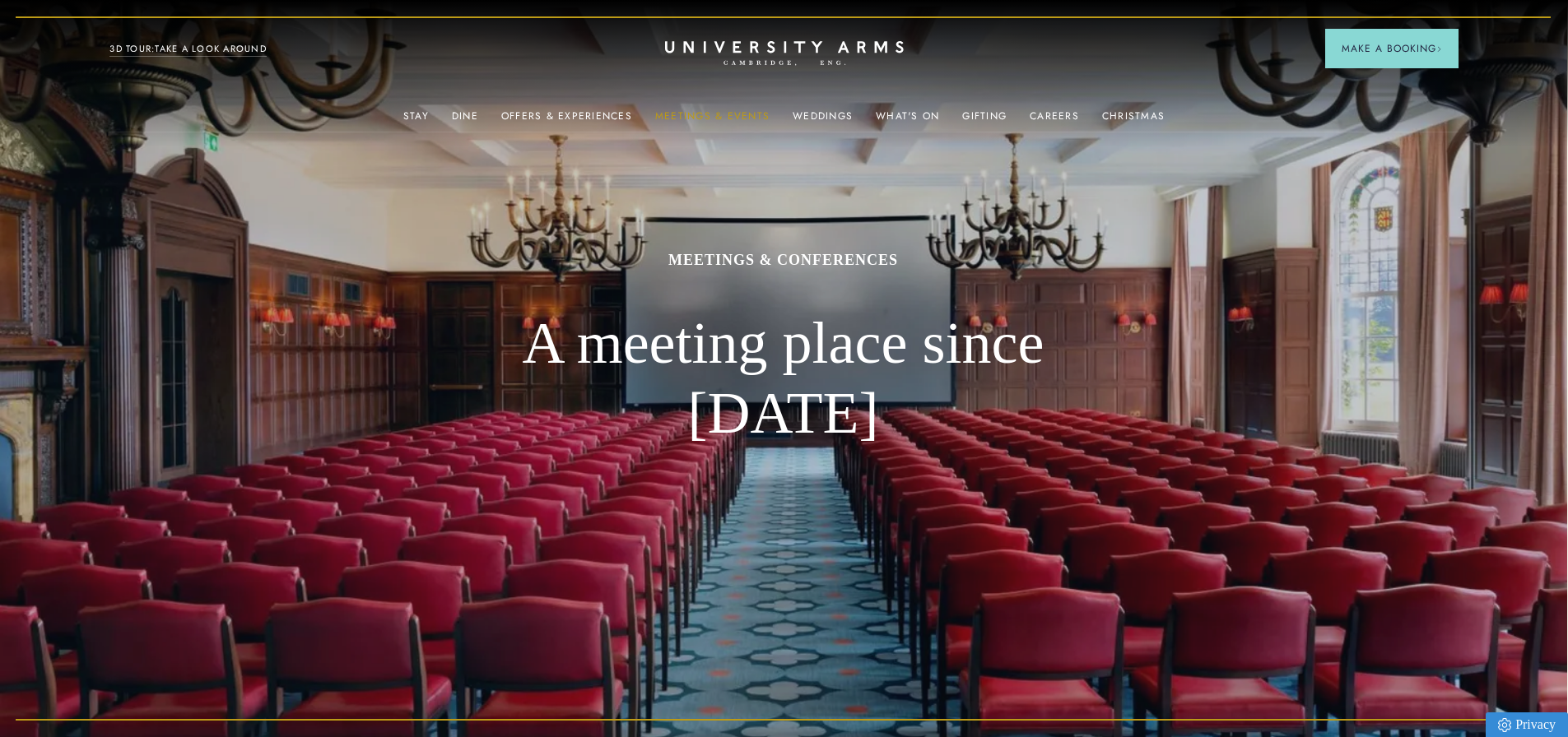
click at [720, 114] on link "Meetings & Events" at bounding box center [712, 121] width 114 height 22
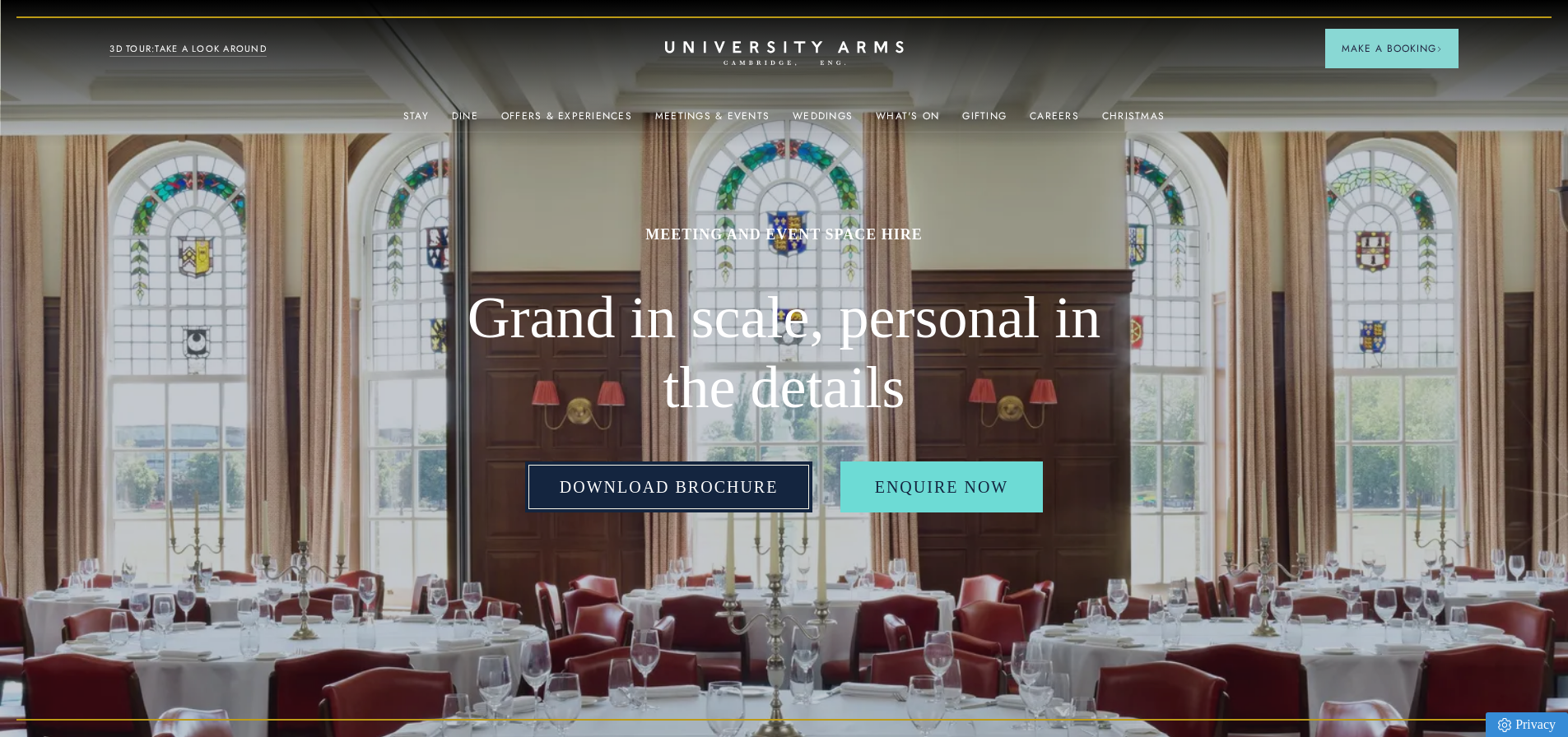
click at [708, 509] on link "Download Brochure" at bounding box center [669, 487] width 288 height 51
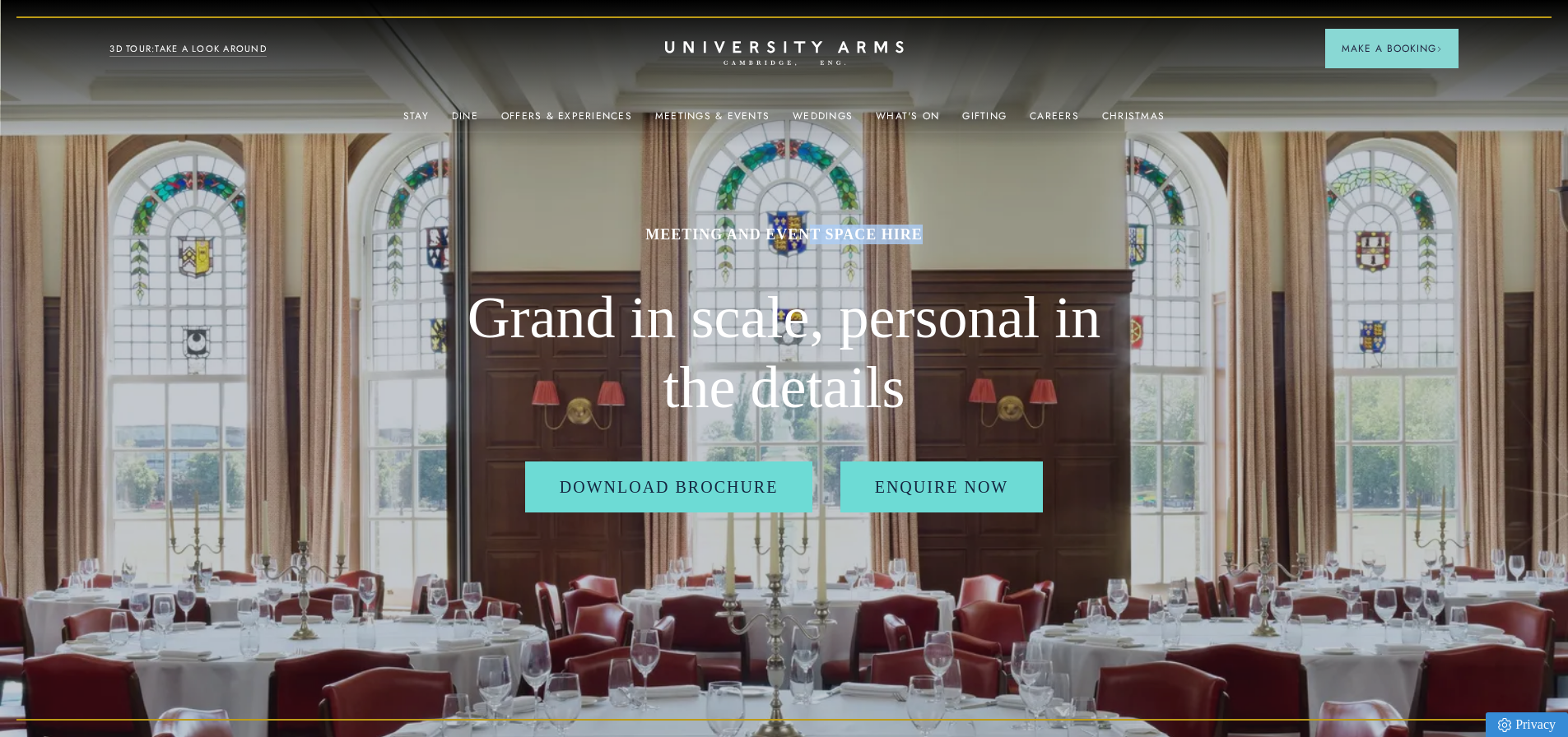
drag, startPoint x: 807, startPoint y: 240, endPoint x: 1032, endPoint y: 255, distance: 225.5
click at [1032, 255] on div "MEETING AND EVENT SPACE HIRE Grand in scale, personal in the details Download B…" at bounding box center [784, 368] width 658 height 737
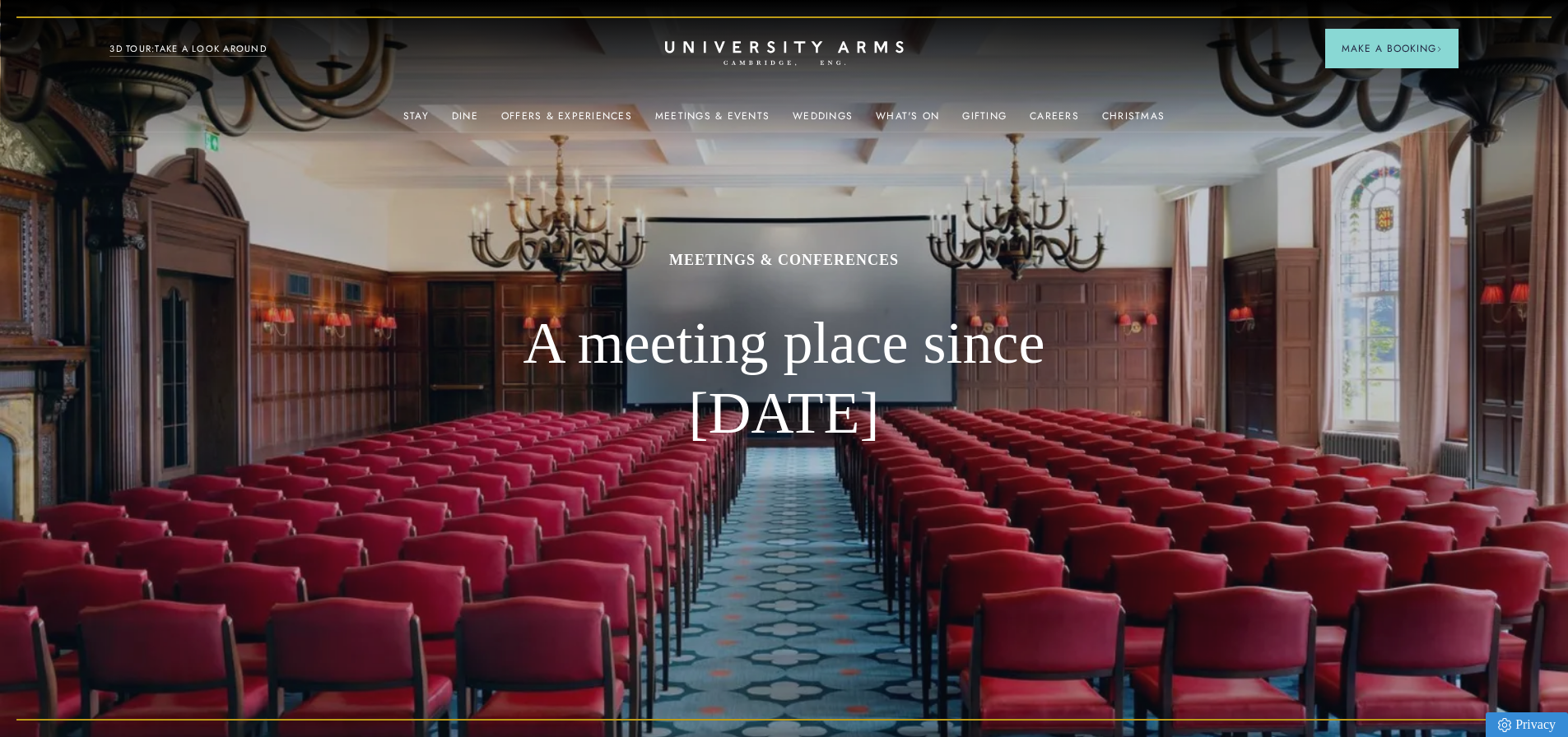
scroll to position [0, 1]
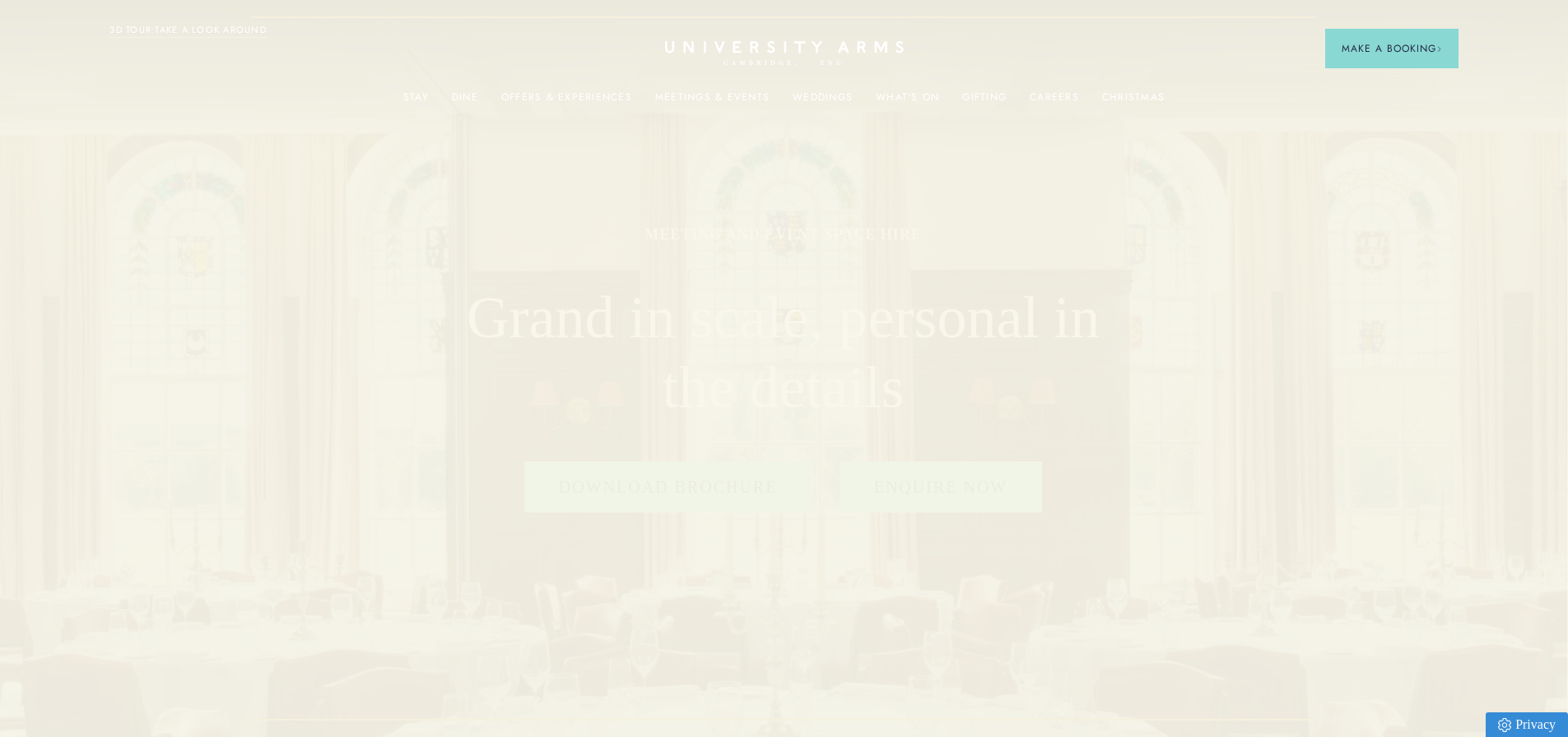
scroll to position [4006, 1]
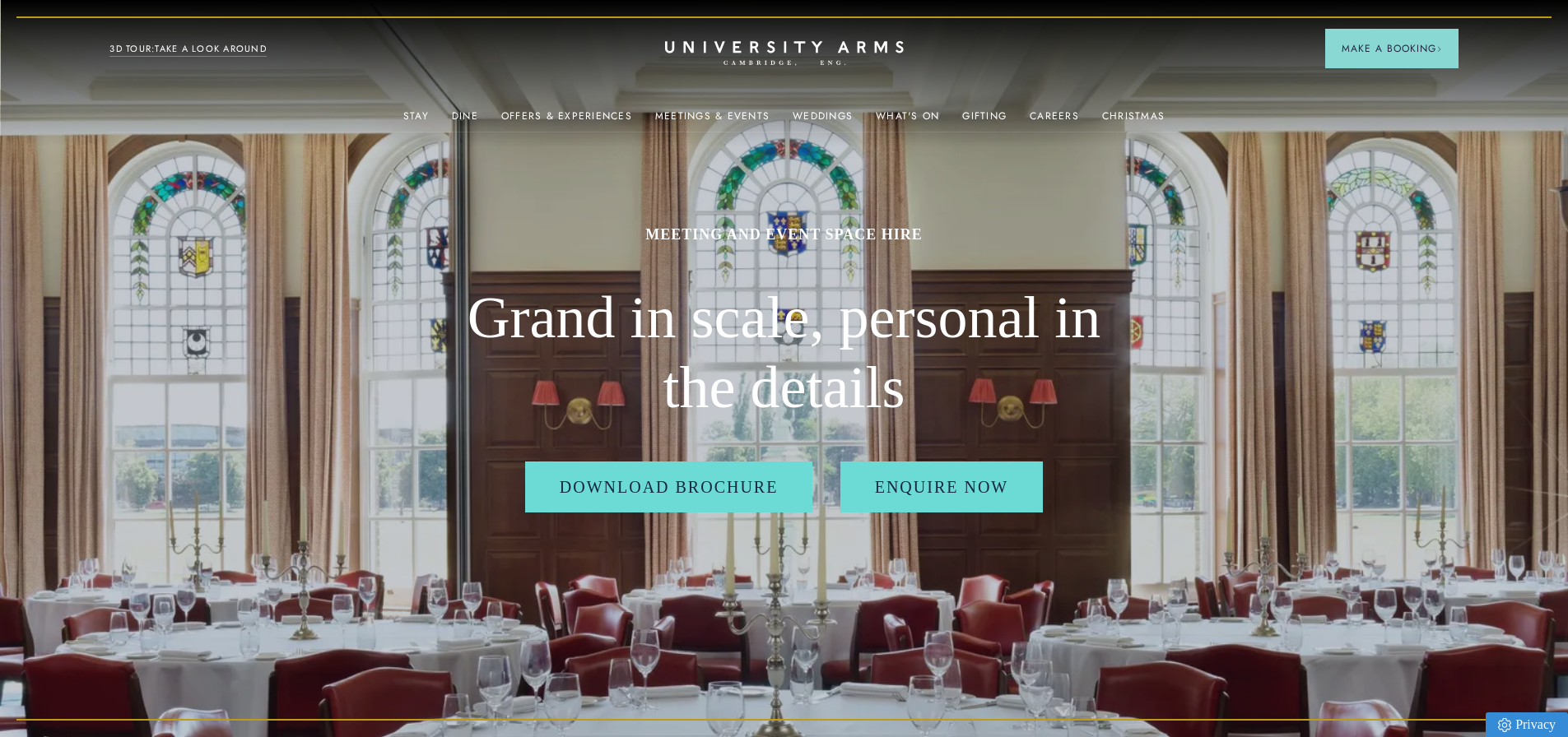
click at [1289, 212] on img at bounding box center [784, 368] width 1568 height 737
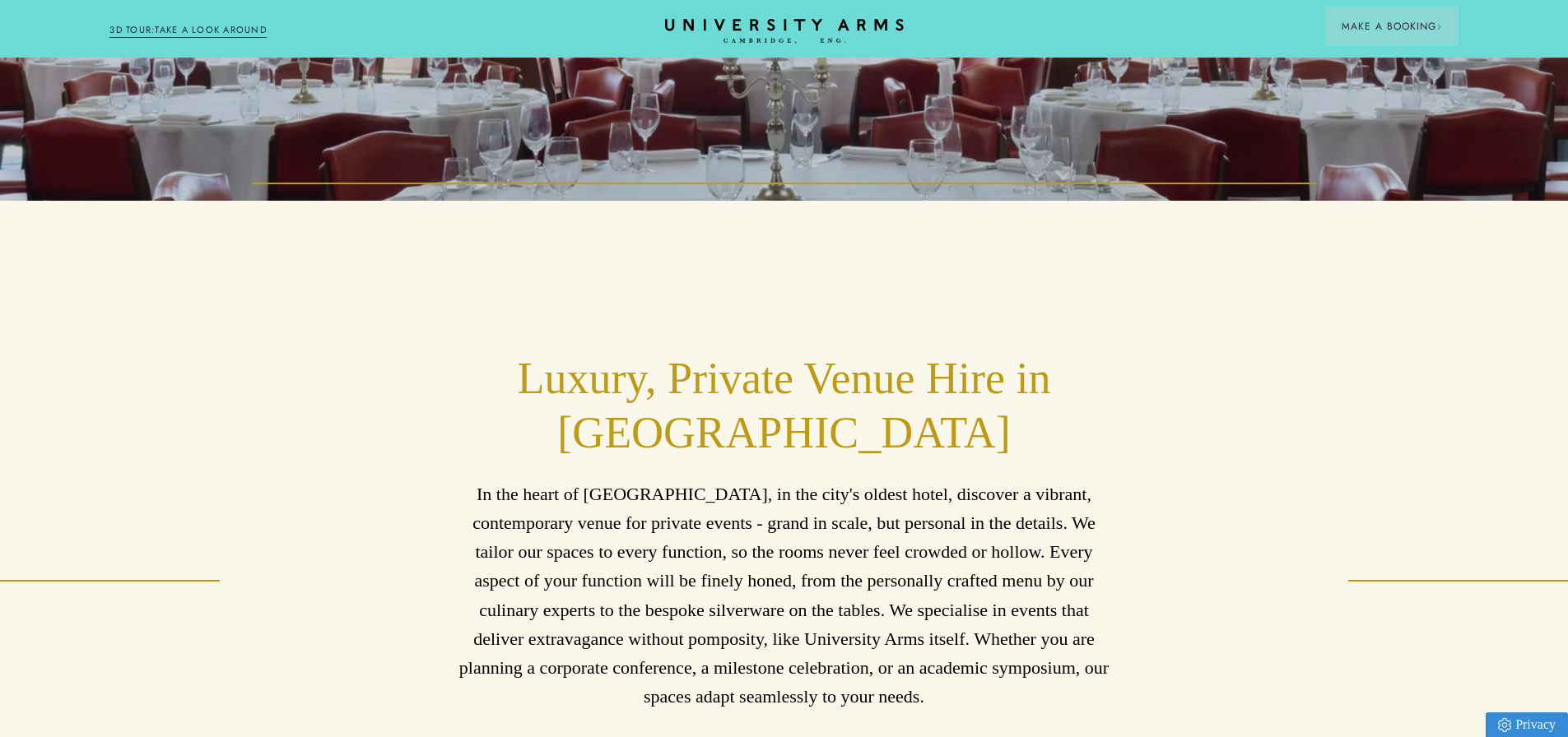
drag, startPoint x: 1289, startPoint y: 253, endPoint x: 1289, endPoint y: 327, distance: 74.0
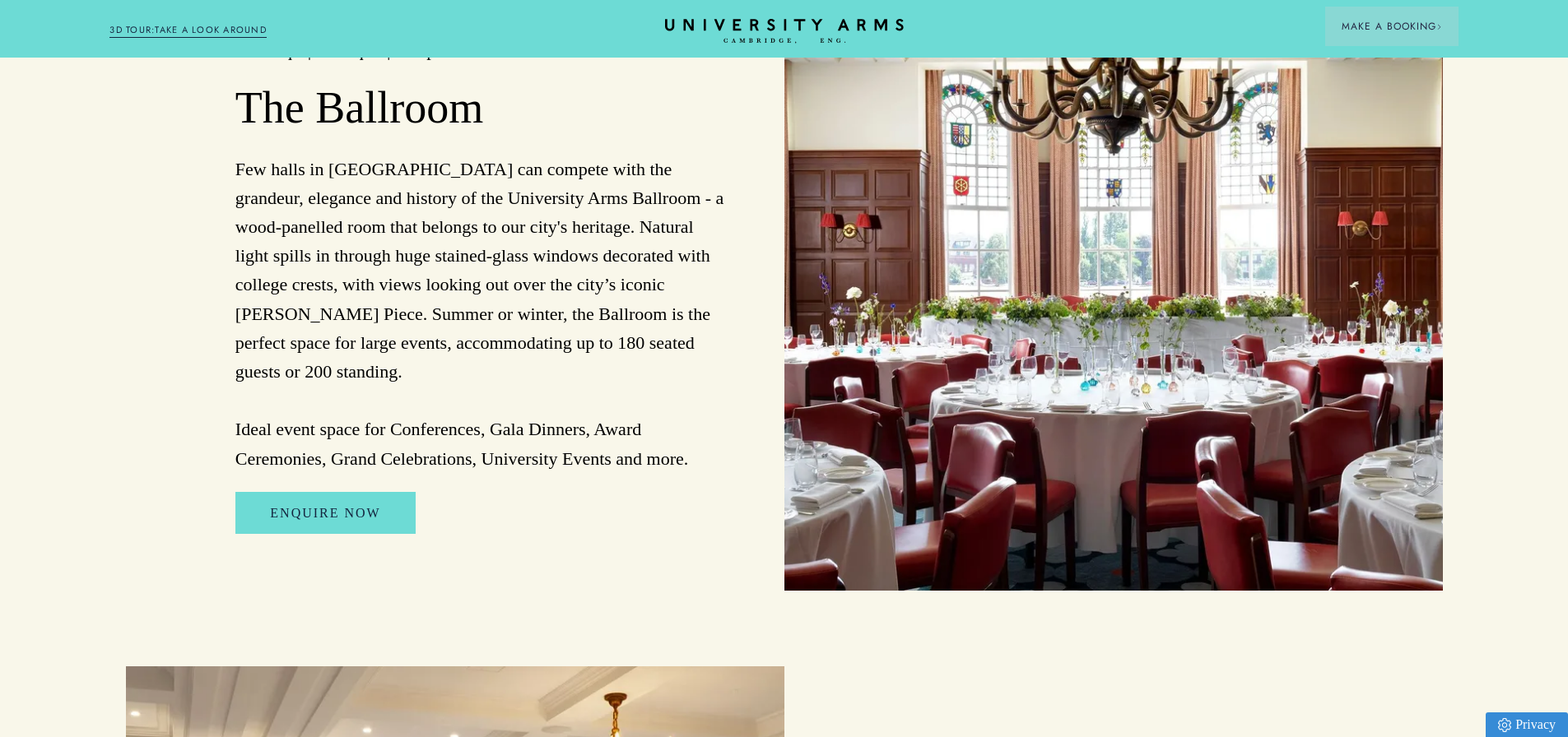
drag, startPoint x: 1289, startPoint y: 327, endPoint x: 1282, endPoint y: 405, distance: 78.3
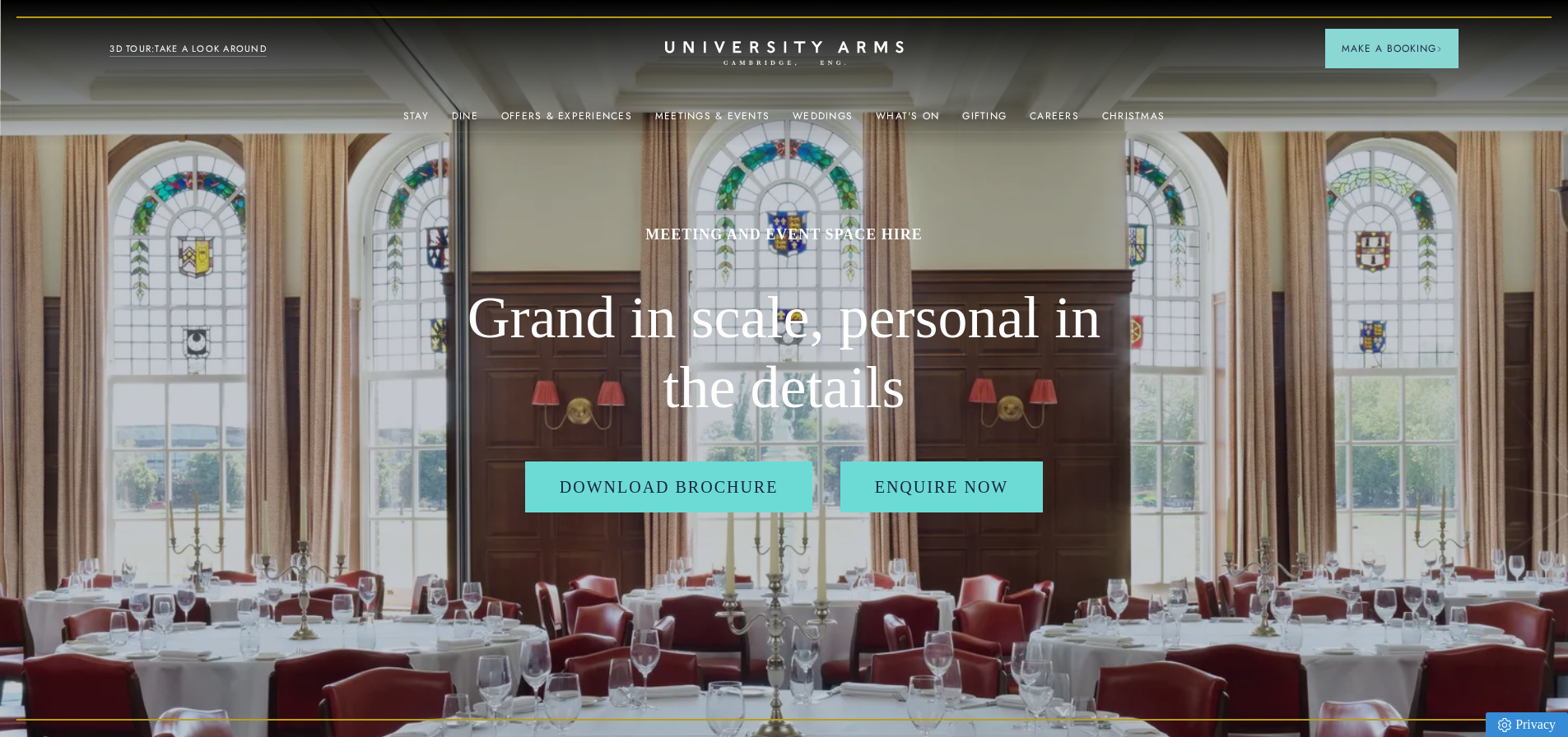
drag, startPoint x: 539, startPoint y: 427, endPoint x: 539, endPoint y: 241, distance: 186.0
